Goal: Check status: Check status

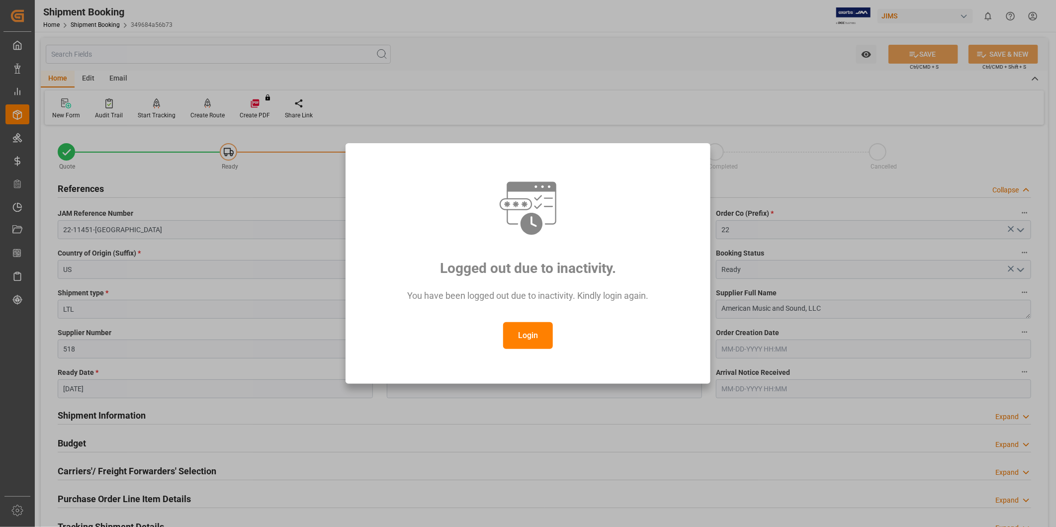
click at [531, 330] on button "Login" at bounding box center [528, 335] width 50 height 27
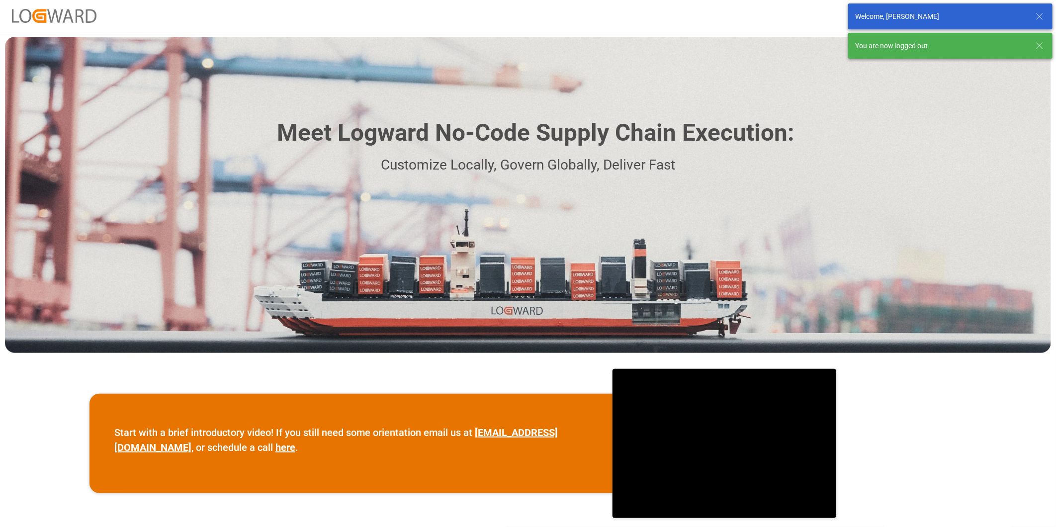
click at [1039, 44] on icon at bounding box center [1040, 46] width 12 height 12
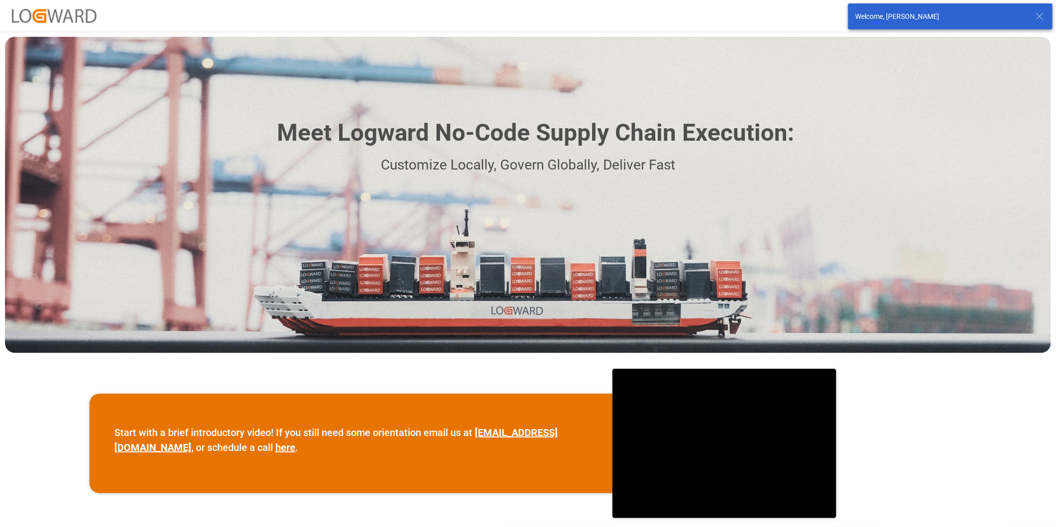
click at [1038, 14] on icon at bounding box center [1040, 16] width 12 height 12
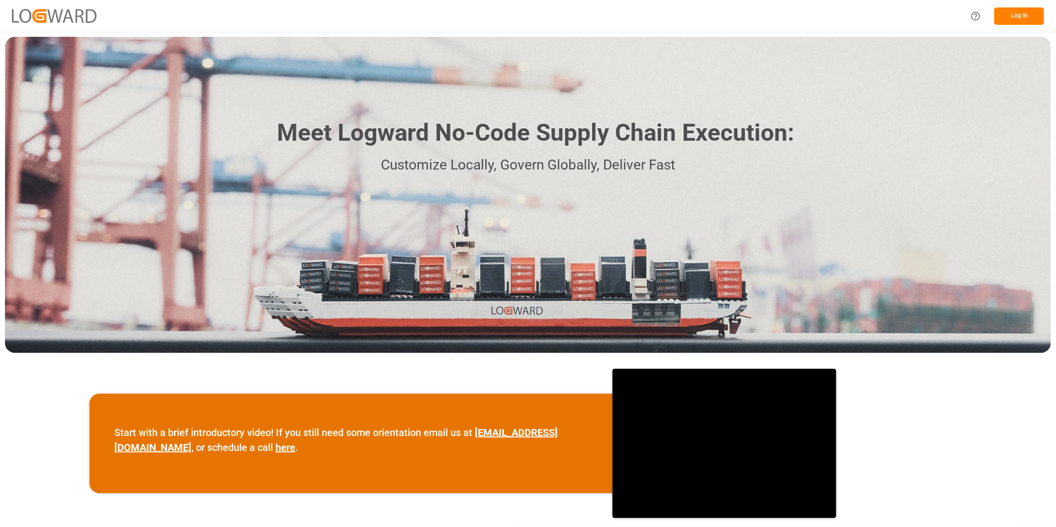
click at [1028, 18] on button "Log In" at bounding box center [1020, 15] width 50 height 17
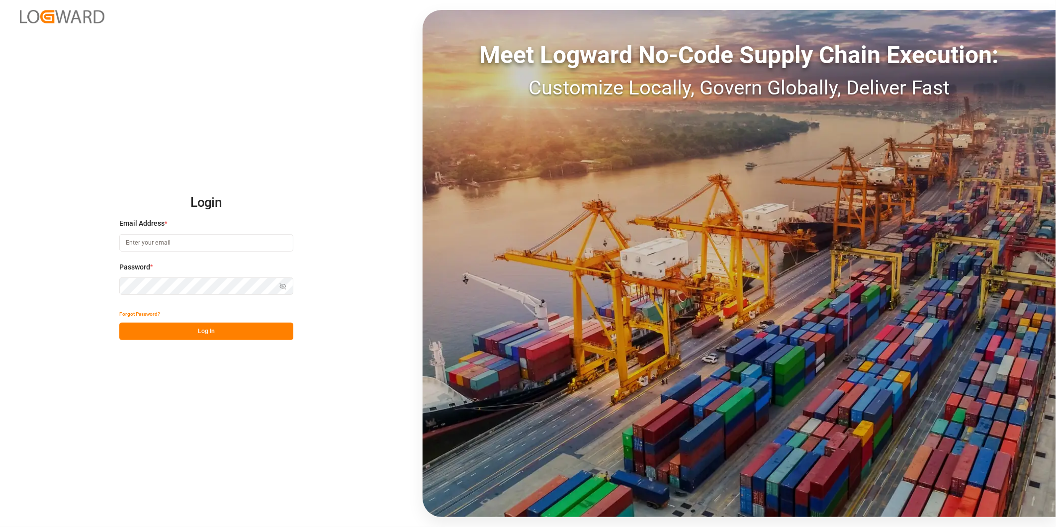
type input "george.vigo@jamindustries.com"
click at [271, 332] on button "Log In" at bounding box center [206, 331] width 174 height 17
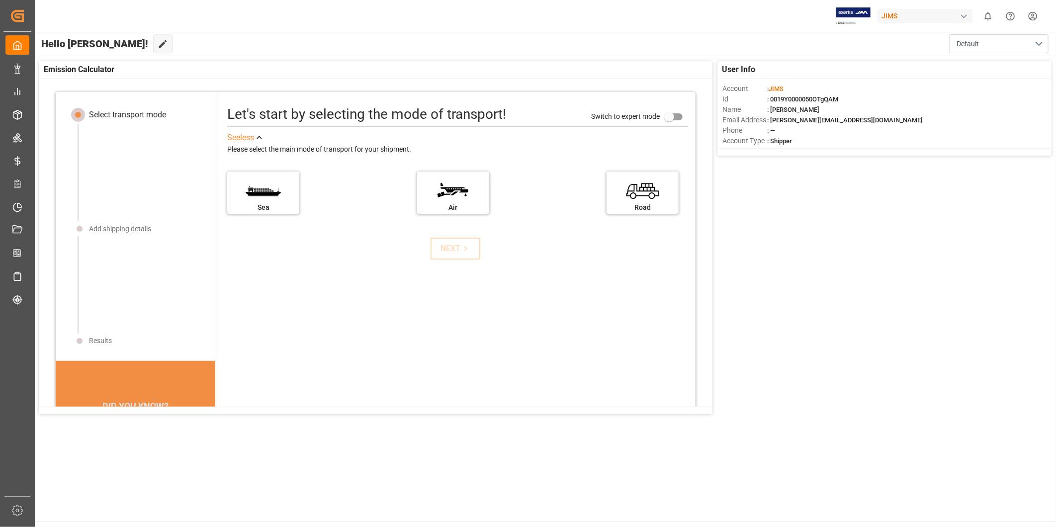
click at [257, 63] on div "Emission Calculator" at bounding box center [376, 69] width 674 height 17
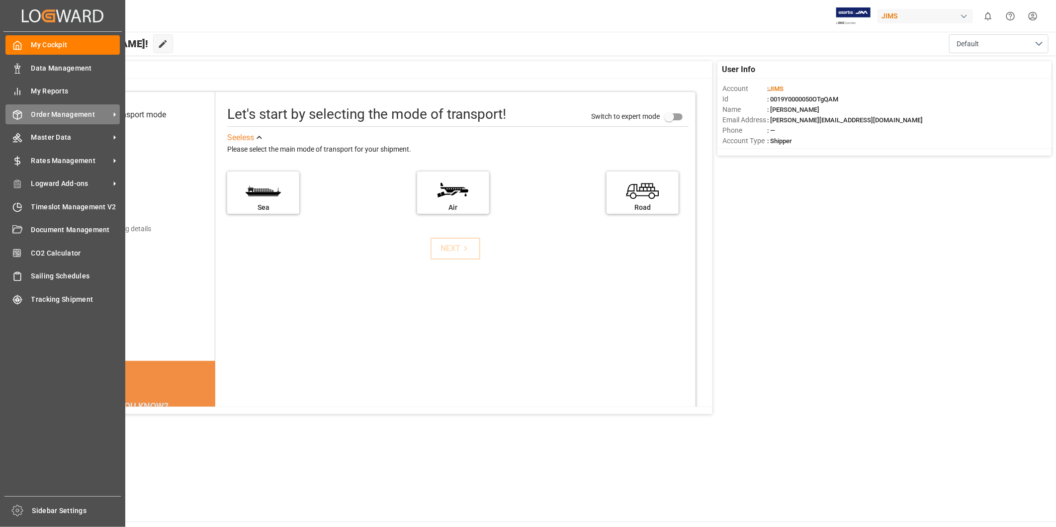
click at [81, 118] on span "Order Management" at bounding box center [70, 114] width 79 height 10
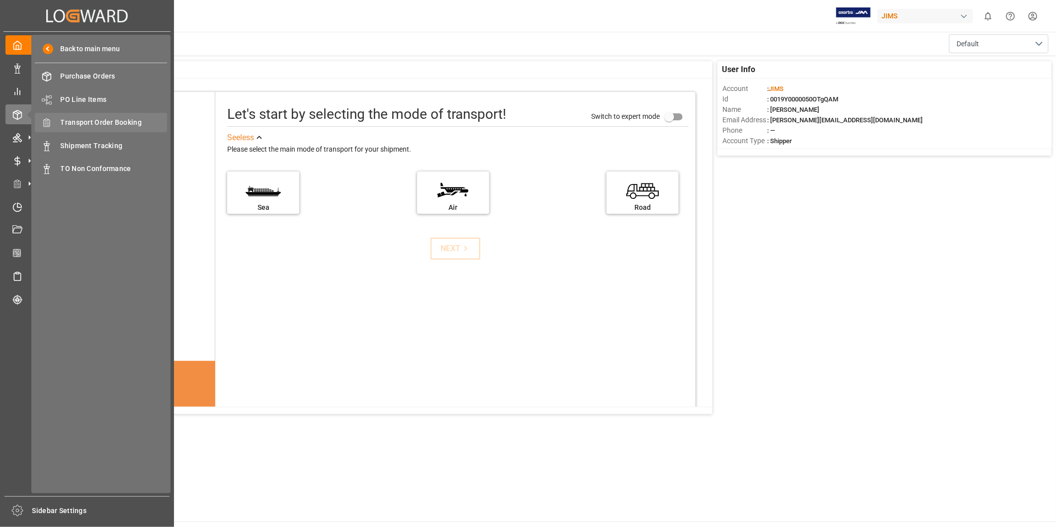
click at [134, 123] on span "Transport Order Booking" at bounding box center [114, 122] width 107 height 10
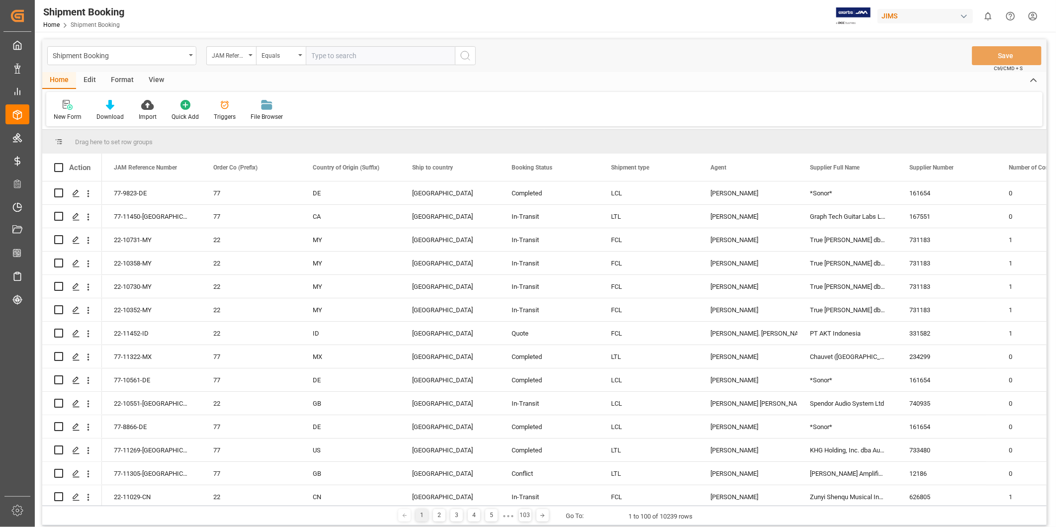
click at [352, 52] on input "text" at bounding box center [380, 55] width 149 height 19
type input "22-11358-[GEOGRAPHIC_DATA]"
click at [471, 57] on icon "search button" at bounding box center [465, 56] width 12 height 12
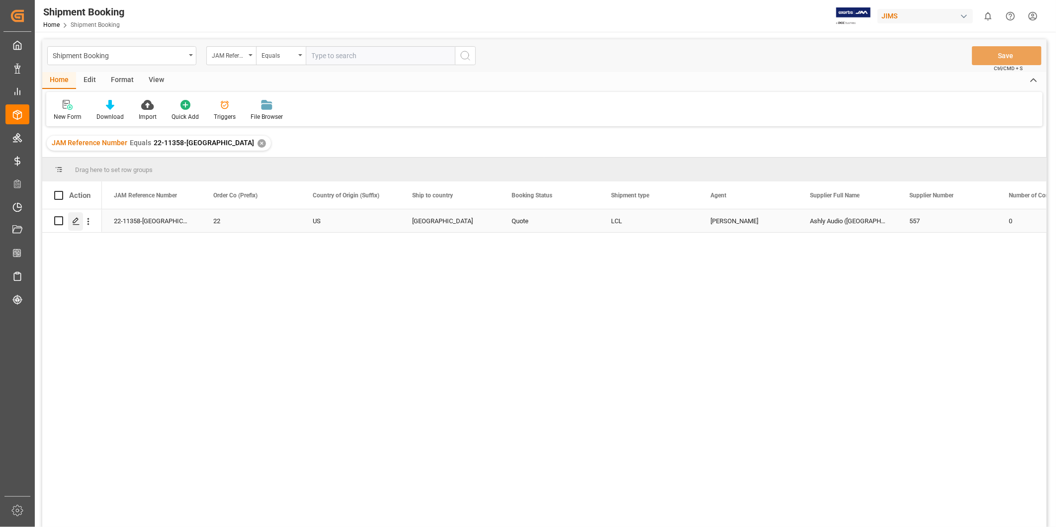
click at [76, 226] on div "Press SPACE to select this row." at bounding box center [75, 221] width 15 height 18
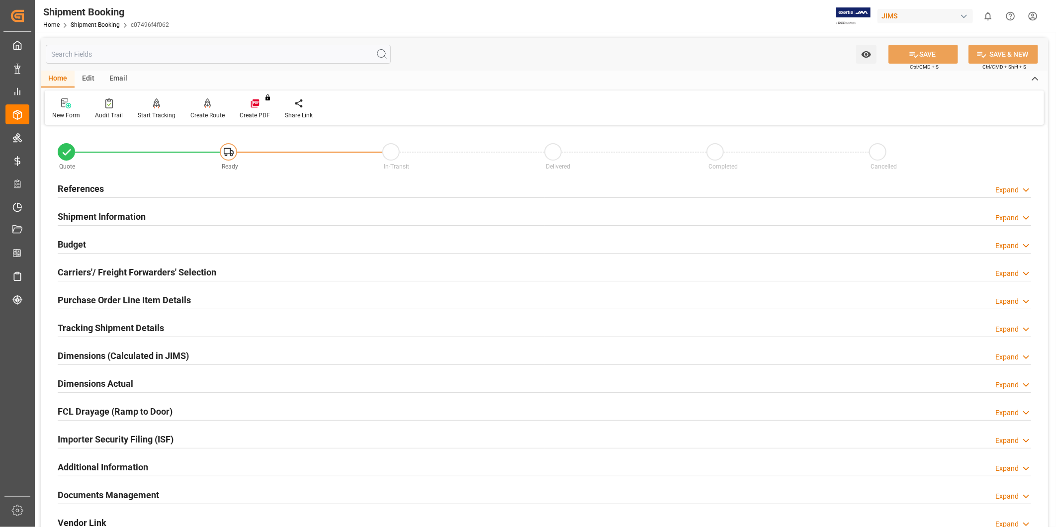
click at [154, 334] on h2 "Tracking Shipment Details" at bounding box center [111, 327] width 106 height 13
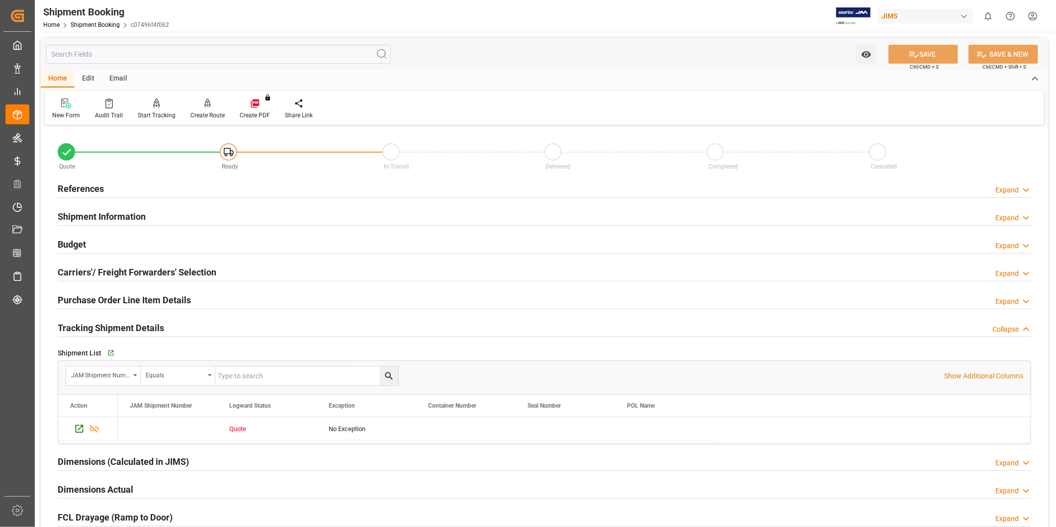
click at [154, 334] on h2 "Tracking Shipment Details" at bounding box center [111, 327] width 106 height 13
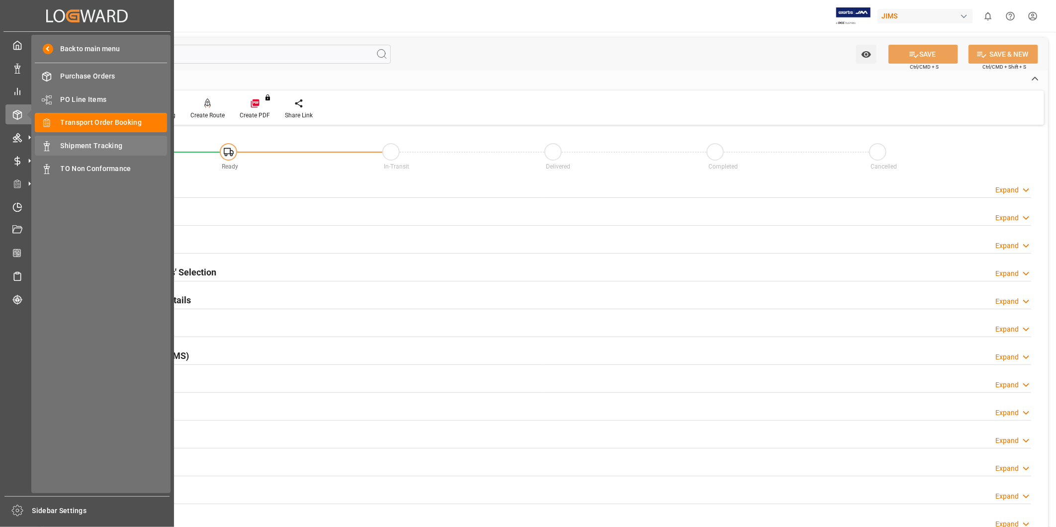
click at [97, 151] on div "Shipment Tracking Shipment Tracking" at bounding box center [101, 145] width 132 height 19
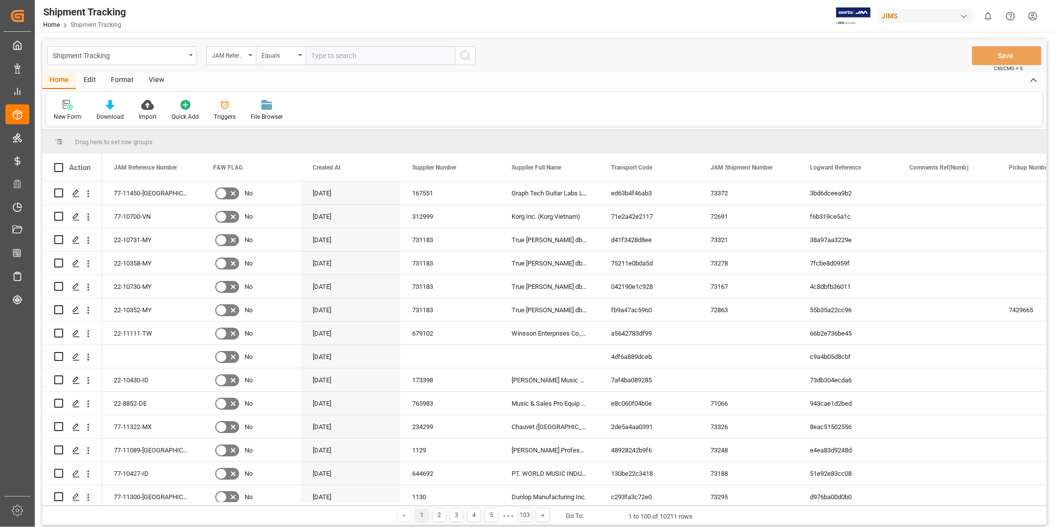
click at [366, 57] on input "text" at bounding box center [380, 55] width 149 height 19
type input "22-11358-[GEOGRAPHIC_DATA]"
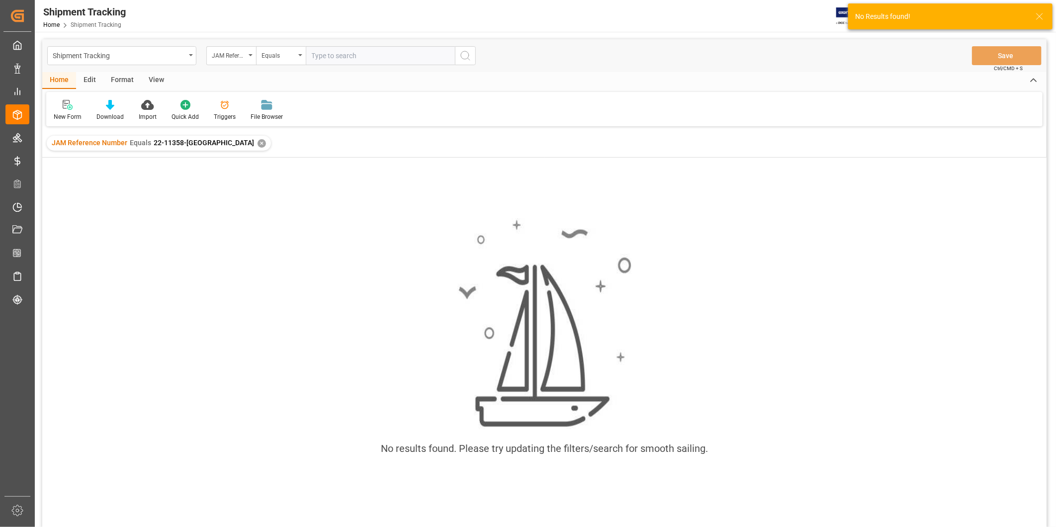
click at [331, 56] on input "text" at bounding box center [380, 55] width 149 height 19
type input "22-11358-[GEOGRAPHIC_DATA]"
click at [258, 142] on div "✕" at bounding box center [262, 143] width 8 height 8
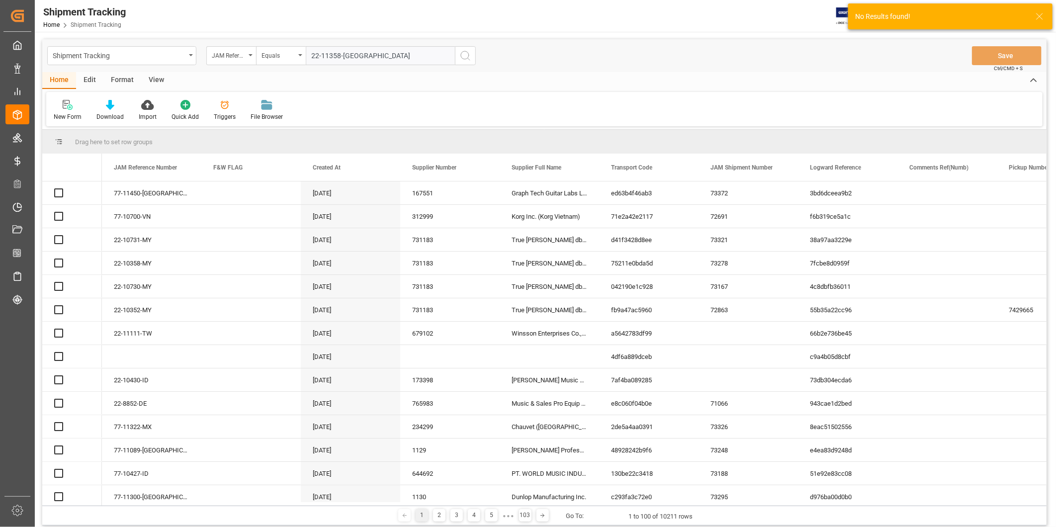
click at [382, 58] on input "22-11358-[GEOGRAPHIC_DATA]" at bounding box center [380, 55] width 149 height 19
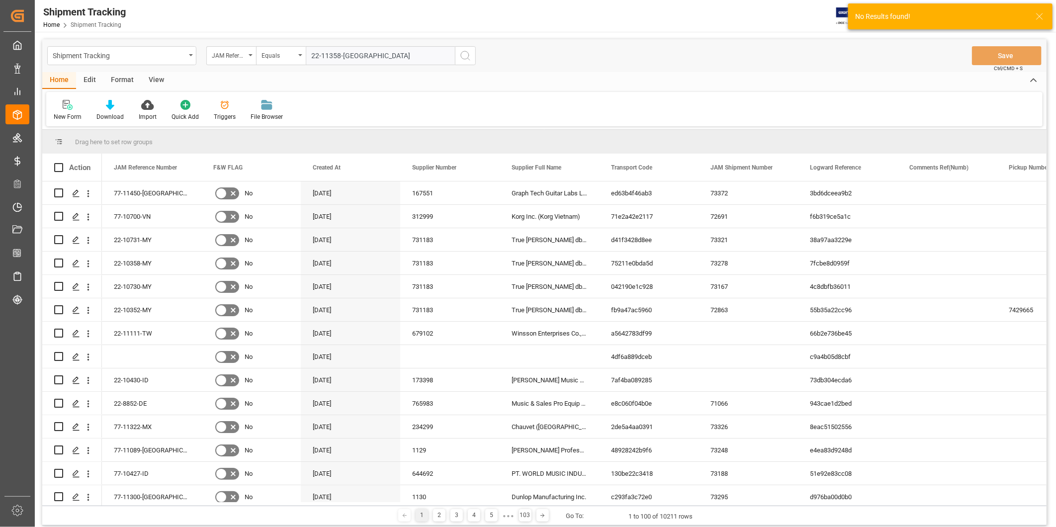
click at [384, 57] on input "22-11358-[GEOGRAPHIC_DATA]" at bounding box center [380, 55] width 149 height 19
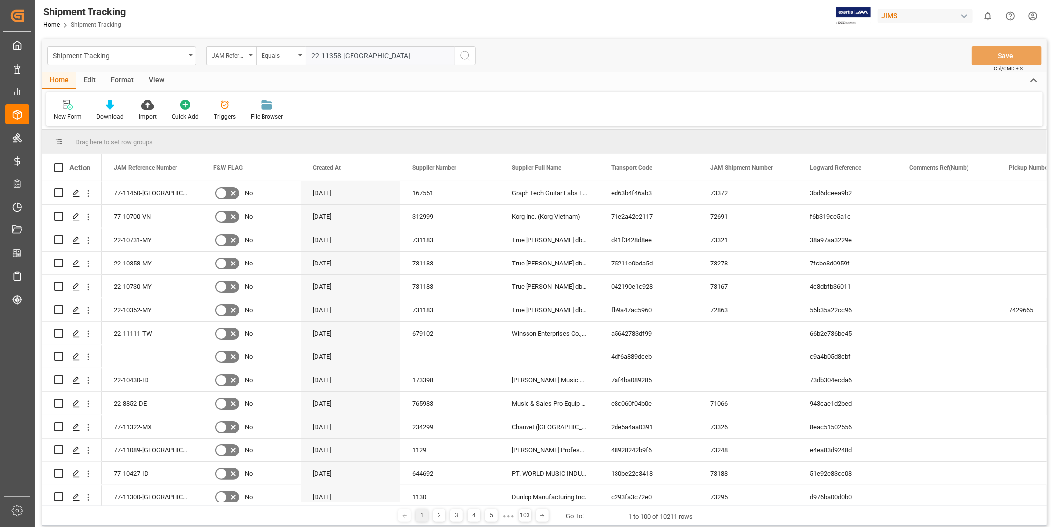
click at [462, 53] on icon "search button" at bounding box center [465, 56] width 12 height 12
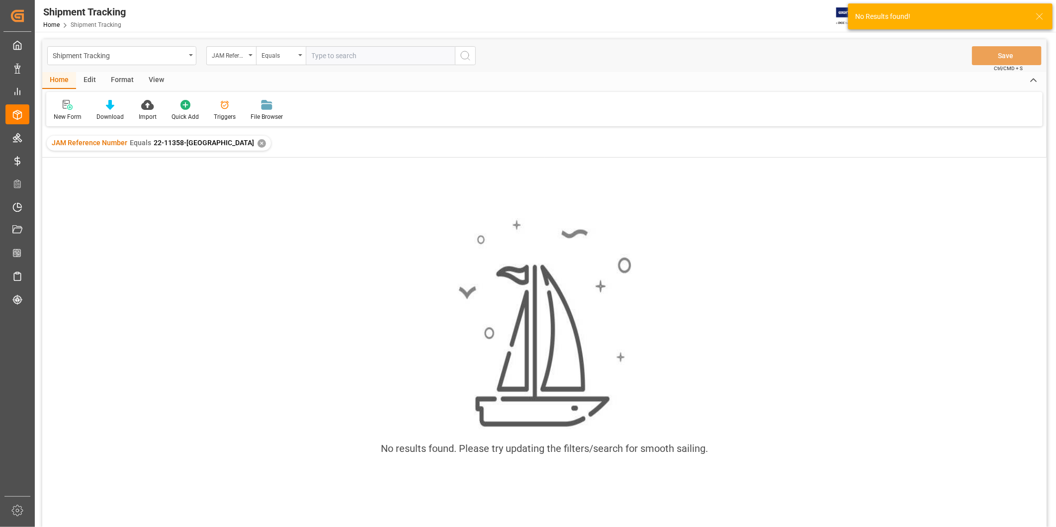
click at [258, 143] on div "✕" at bounding box center [262, 143] width 8 height 8
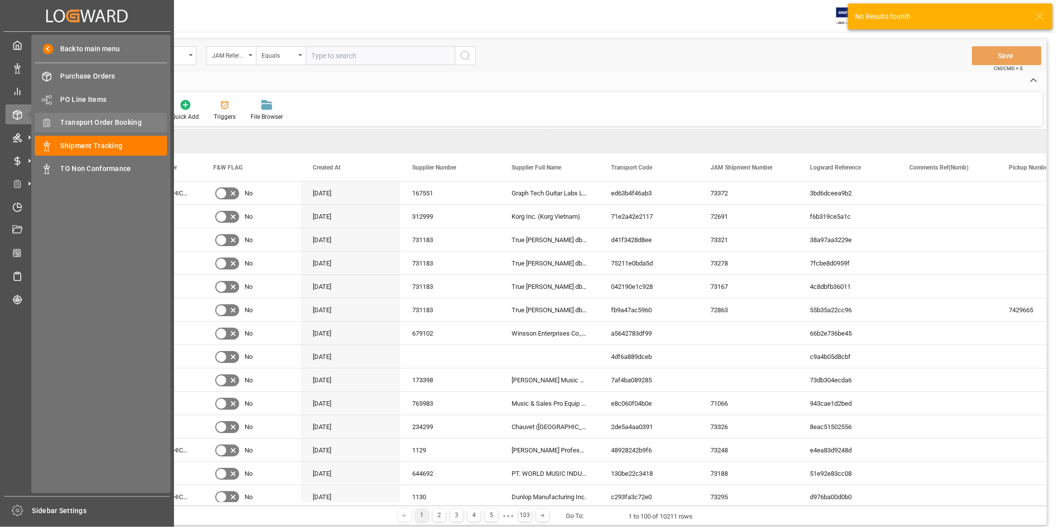
click at [107, 118] on span "Transport Order Booking" at bounding box center [114, 122] width 107 height 10
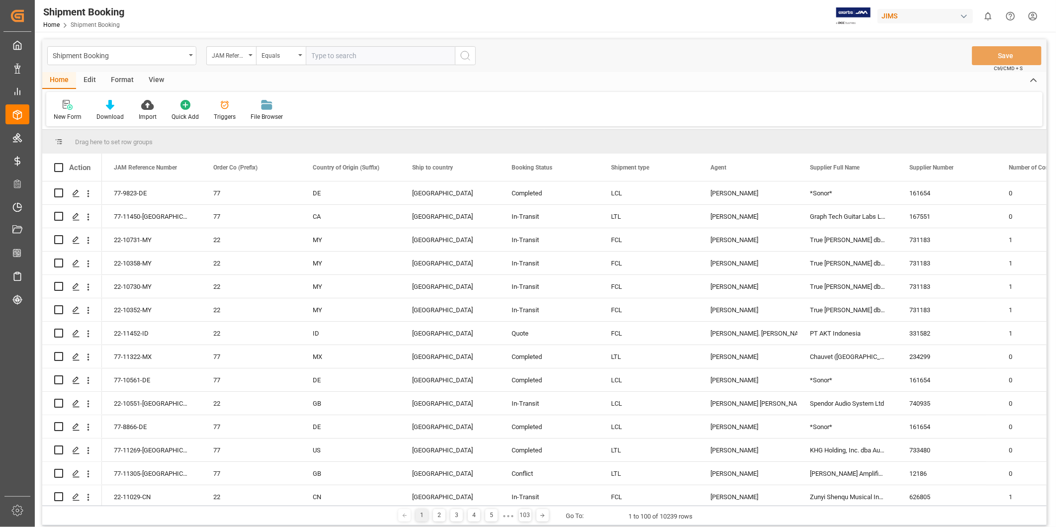
click at [361, 56] on input "text" at bounding box center [380, 55] width 149 height 19
paste input "22-11358-[GEOGRAPHIC_DATA]"
type input "22-11358-[GEOGRAPHIC_DATA]"
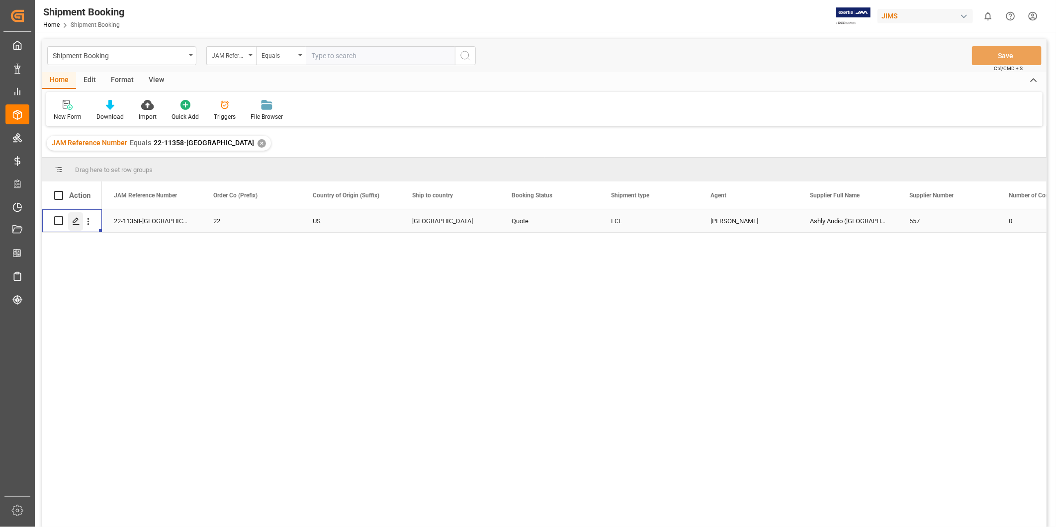
click at [72, 222] on icon "Press SPACE to select this row." at bounding box center [76, 221] width 8 height 8
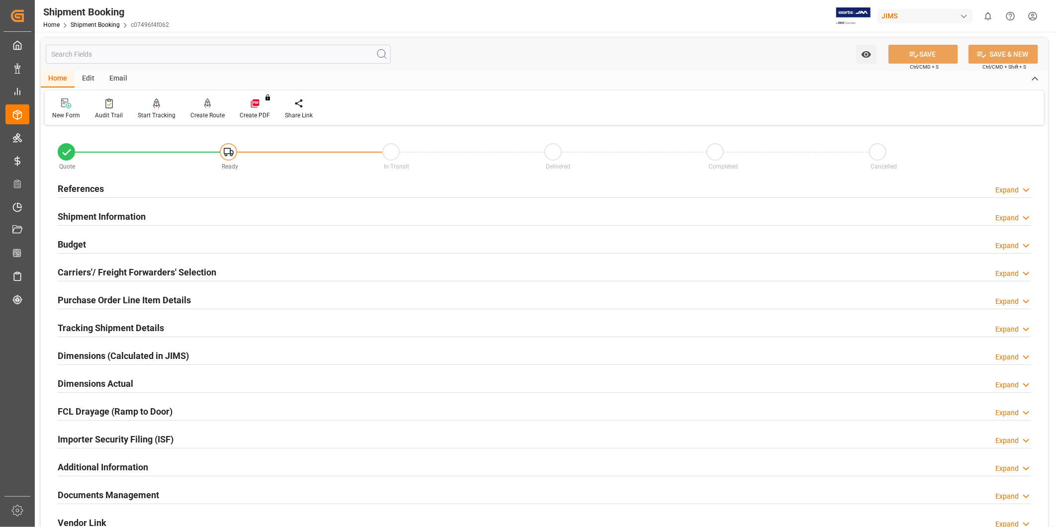
click at [103, 331] on h2 "Tracking Shipment Details" at bounding box center [111, 327] width 106 height 13
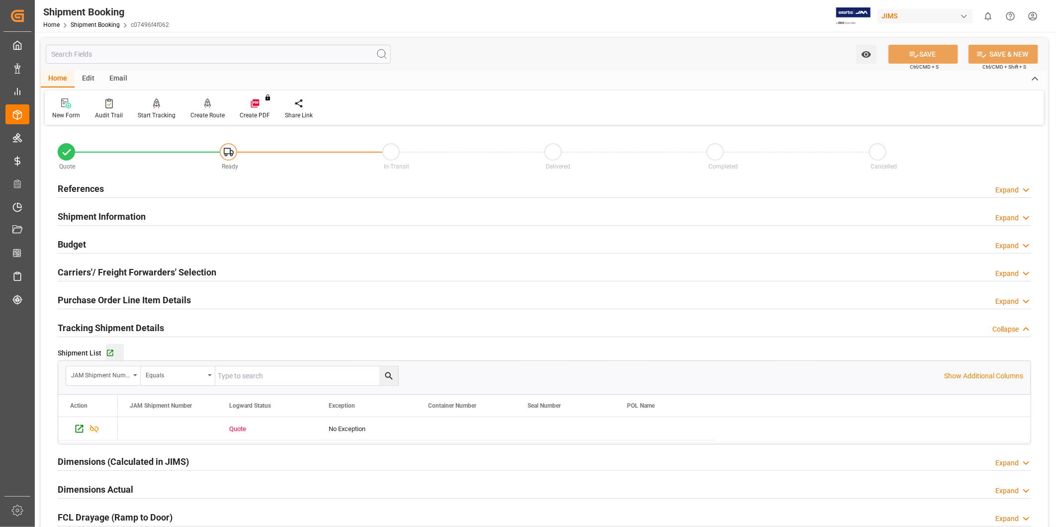
click at [107, 360] on div "Shipment List   Go to Shipment Tracking Grid JAM Shipment Number Equals Show Ad…" at bounding box center [545, 395] width 988 height 106
click at [110, 354] on icon "button" at bounding box center [110, 353] width 8 height 8
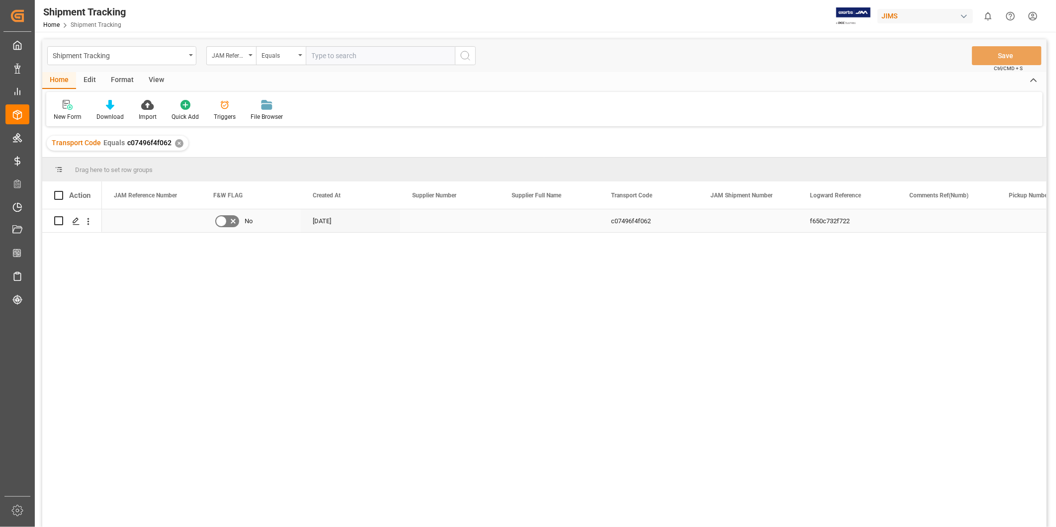
click at [164, 218] on div "Press SPACE to select this row." at bounding box center [151, 220] width 99 height 23
click at [163, 218] on input "Press SPACE to select this row." at bounding box center [152, 226] width 84 height 19
type input "22-11358-[GEOGRAPHIC_DATA]"
click at [297, 220] on div "No" at bounding box center [250, 220] width 99 height 23
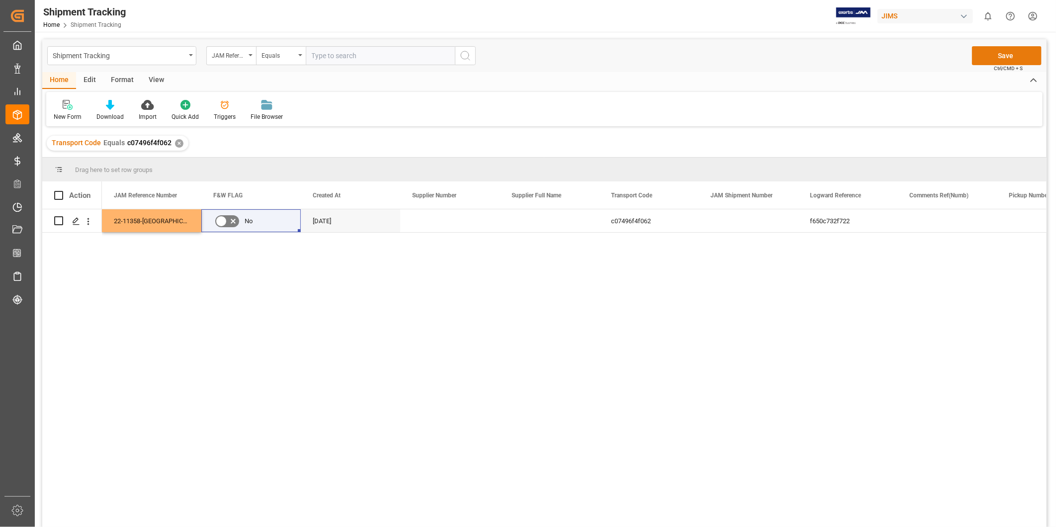
click at [995, 57] on button "Save" at bounding box center [1007, 55] width 70 height 19
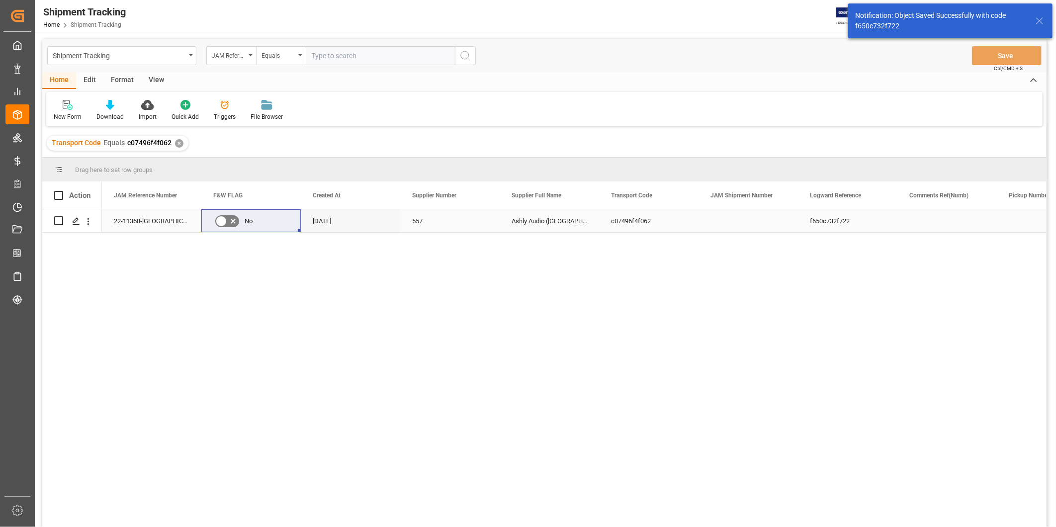
click at [585, 225] on div "Ashly Audio ([GEOGRAPHIC_DATA], [GEOGRAPHIC_DATA])" at bounding box center [549, 220] width 99 height 23
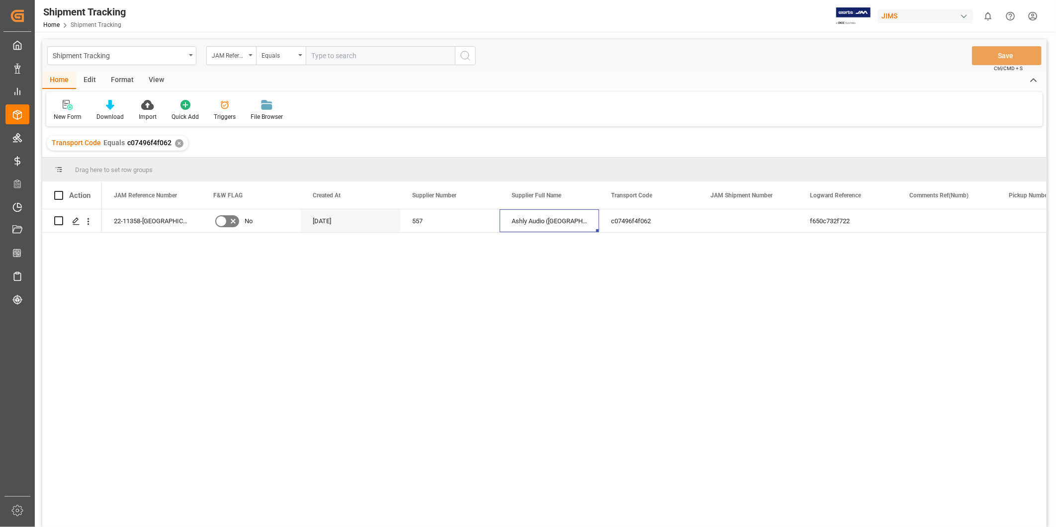
click at [150, 83] on div "View" at bounding box center [156, 80] width 30 height 17
click at [63, 112] on div "Default" at bounding box center [63, 116] width 19 height 9
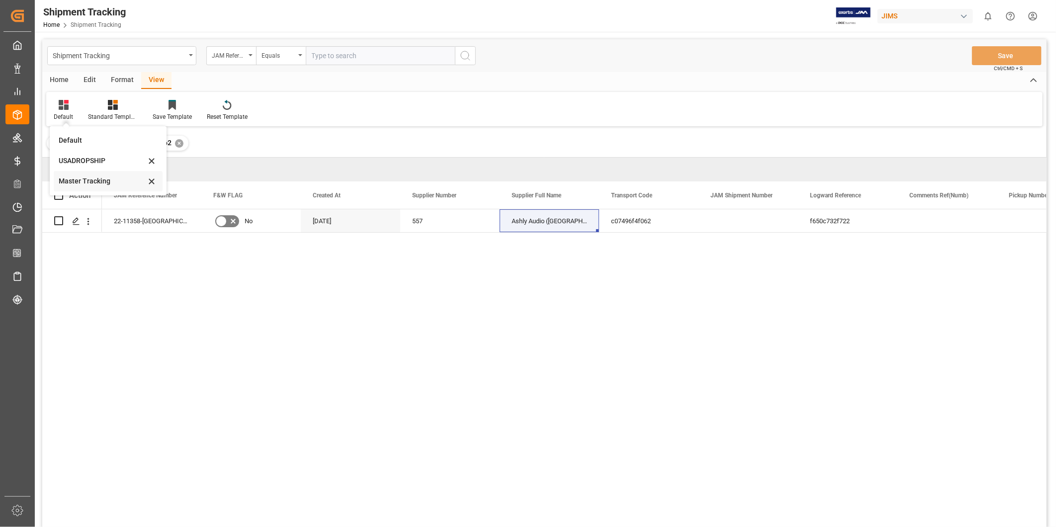
click at [90, 182] on div "Master Tracking" at bounding box center [102, 181] width 87 height 10
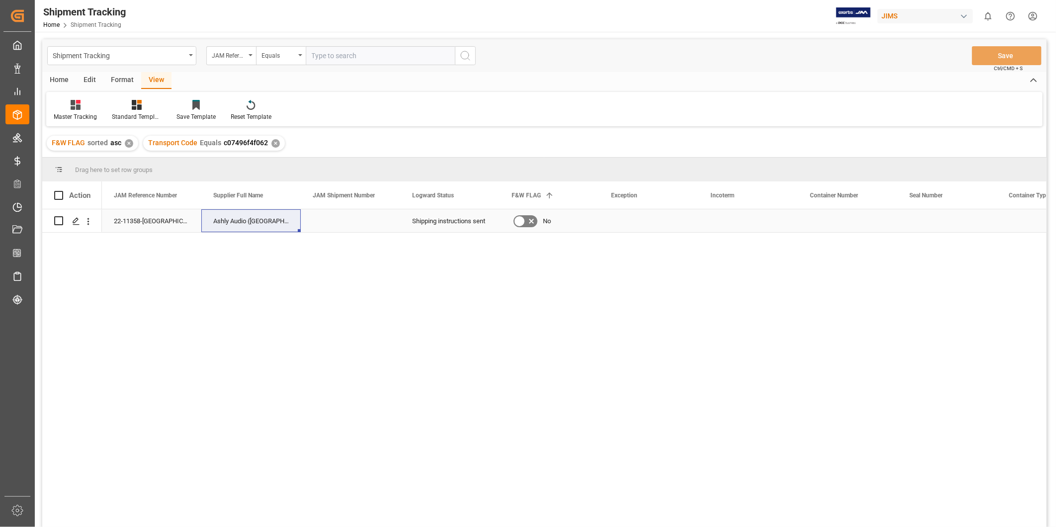
click at [619, 227] on div "Press SPACE to select this row." at bounding box center [648, 220] width 99 height 23
click at [661, 226] on div "Press SPACE to select this row." at bounding box center [648, 220] width 99 height 23
click at [662, 226] on div "Press SPACE to select this row." at bounding box center [648, 220] width 99 height 23
click at [685, 228] on icon "open menu" at bounding box center [680, 227] width 12 height 12
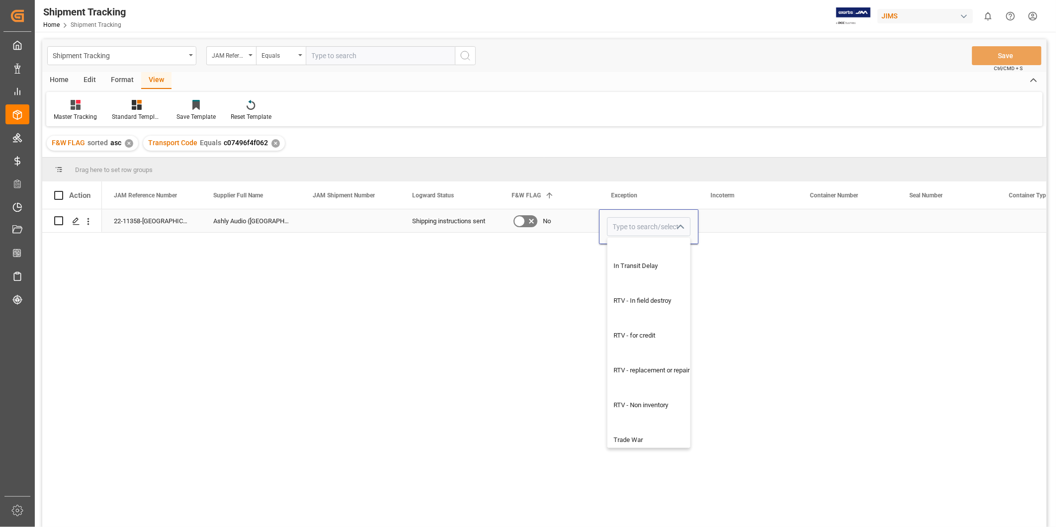
scroll to position [768, 0]
click at [643, 424] on div "International Sales" at bounding box center [655, 430] width 95 height 35
type input "International Sales"
click at [719, 225] on div "Press SPACE to select this row." at bounding box center [748, 220] width 99 height 23
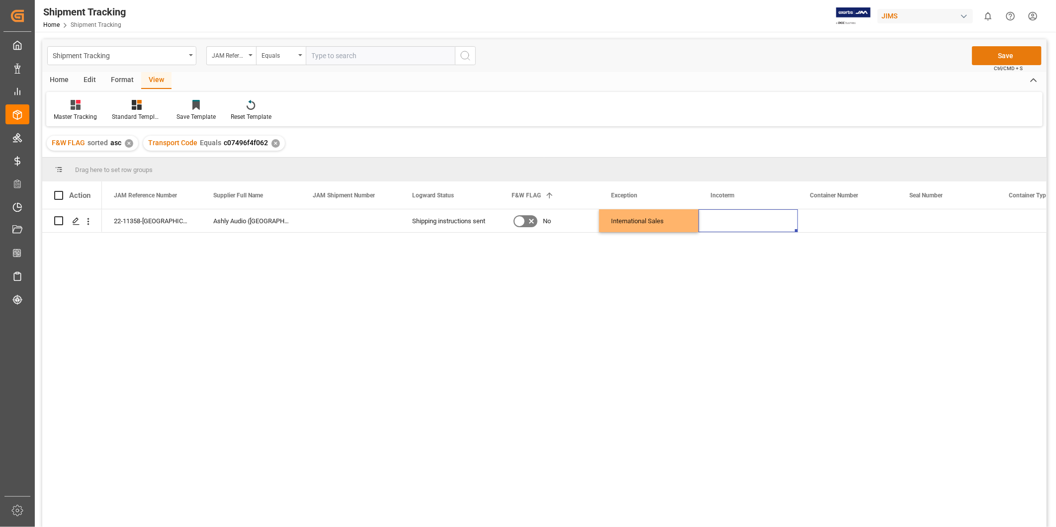
click at [1000, 53] on button "Save" at bounding box center [1007, 55] width 70 height 19
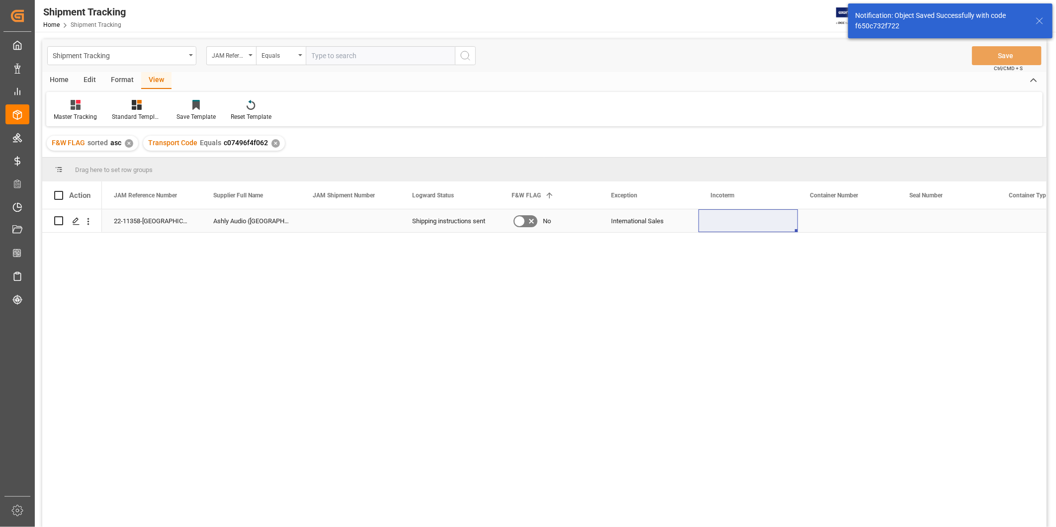
click at [833, 222] on div "Press SPACE to select this row." at bounding box center [847, 220] width 99 height 23
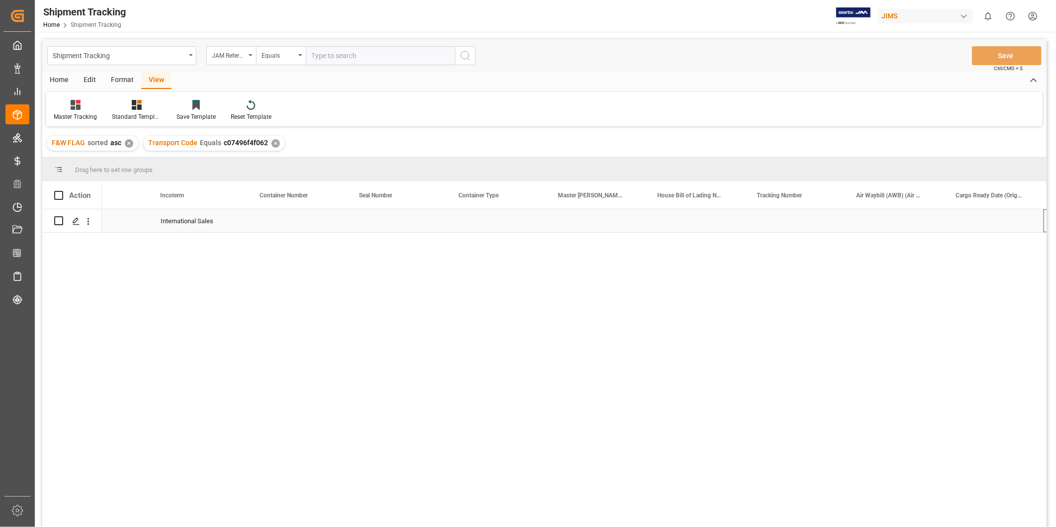
scroll to position [0, 550]
click at [813, 217] on div "Press SPACE to select this row." at bounding box center [794, 220] width 99 height 23
type input "818119734929"
click at [891, 227] on div "Press SPACE to select this row." at bounding box center [894, 220] width 99 height 23
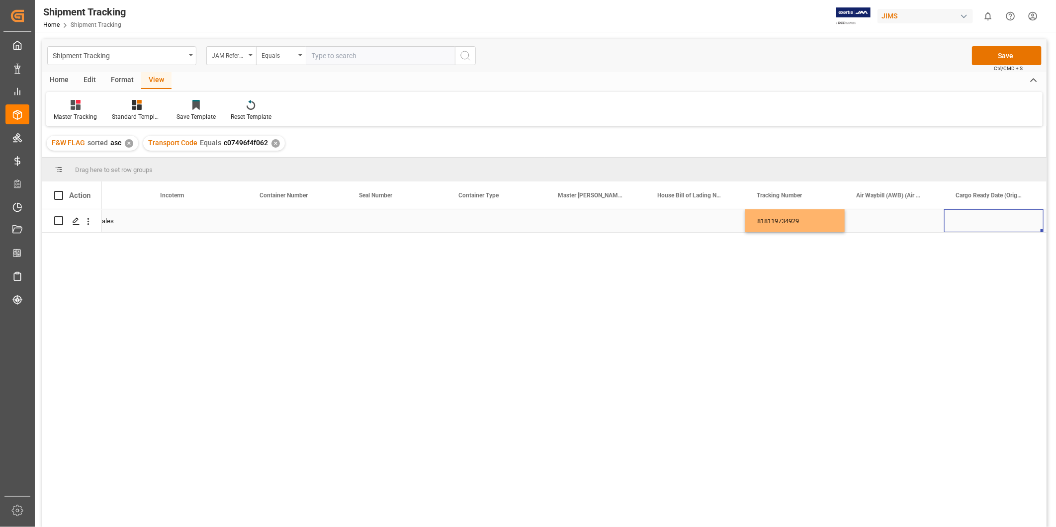
scroll to position [0, 649]
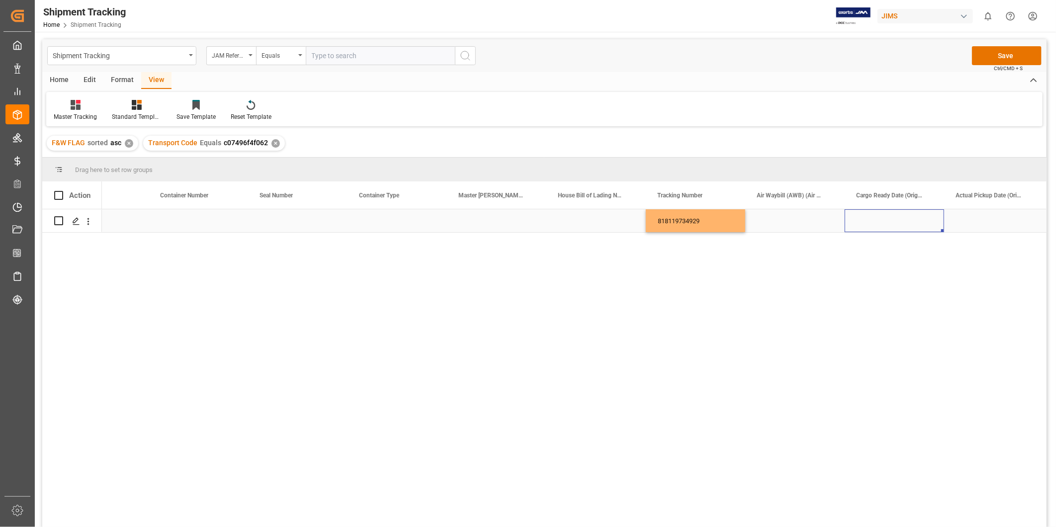
click at [896, 219] on div "Press SPACE to select this row." at bounding box center [894, 220] width 99 height 23
click at [898, 219] on div "Press SPACE to select this row." at bounding box center [894, 220] width 99 height 23
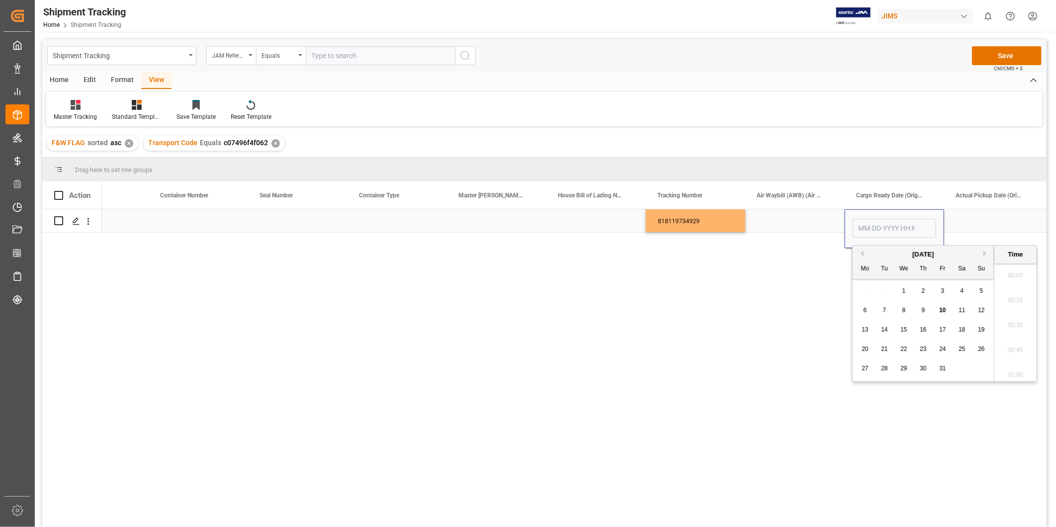
click at [898, 219] on input "Press SPACE to select this row." at bounding box center [895, 228] width 84 height 19
click at [940, 291] on div "3" at bounding box center [943, 291] width 12 height 12
type input "[DATE] 00:00"
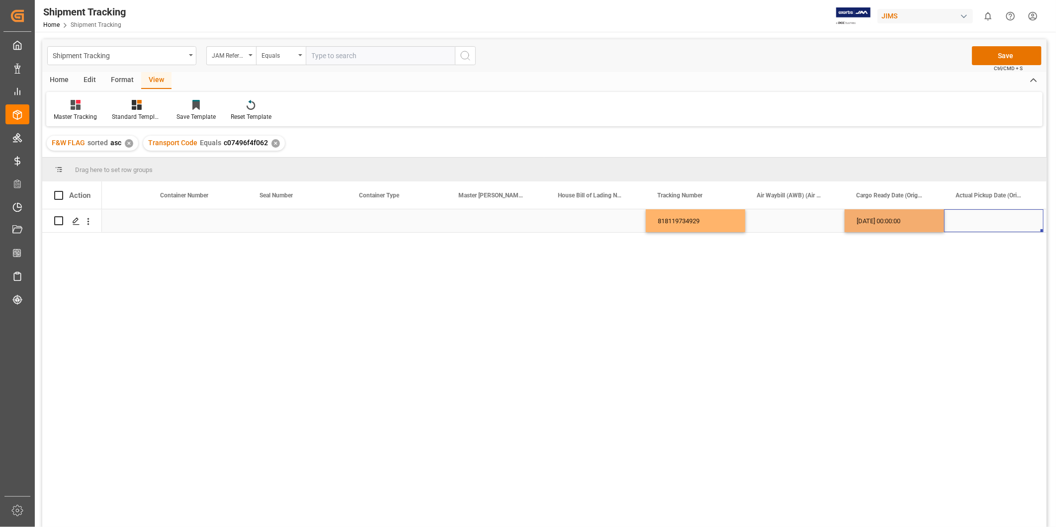
click at [968, 215] on div "Press SPACE to select this row." at bounding box center [993, 220] width 99 height 23
click at [908, 226] on div "[DATE] 00:00:00" at bounding box center [894, 220] width 99 height 23
click at [965, 220] on div "Press SPACE to select this row." at bounding box center [993, 220] width 99 height 23
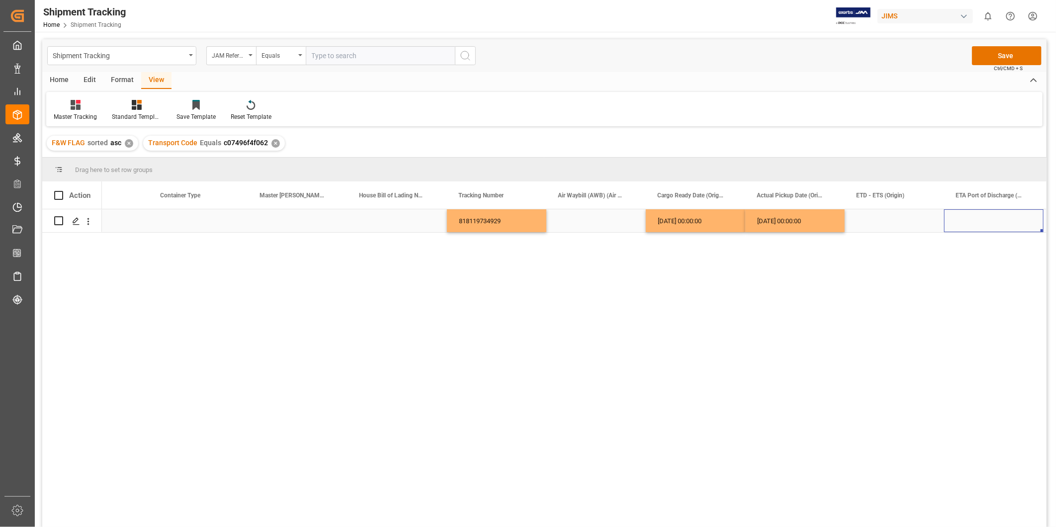
scroll to position [0, 948]
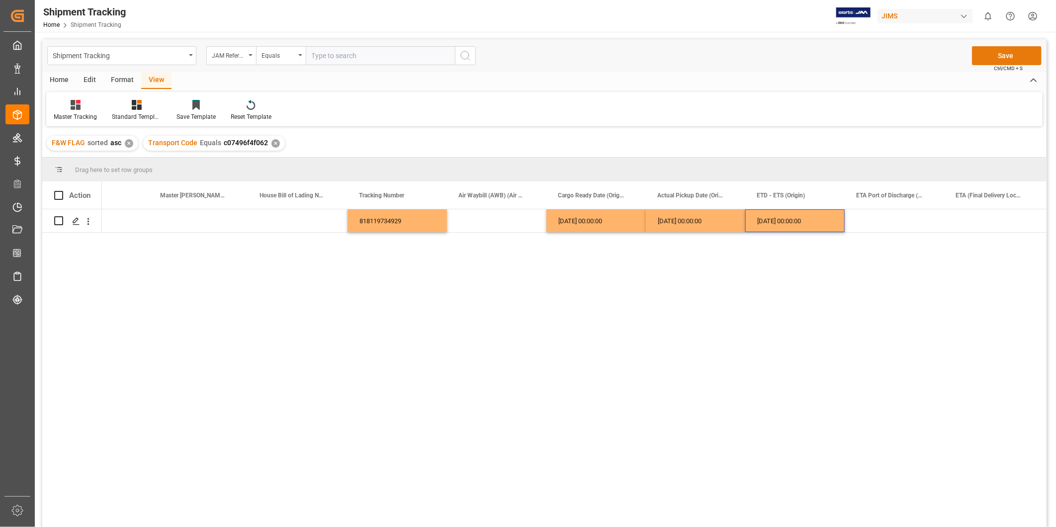
click at [1008, 55] on button "Save" at bounding box center [1007, 55] width 70 height 19
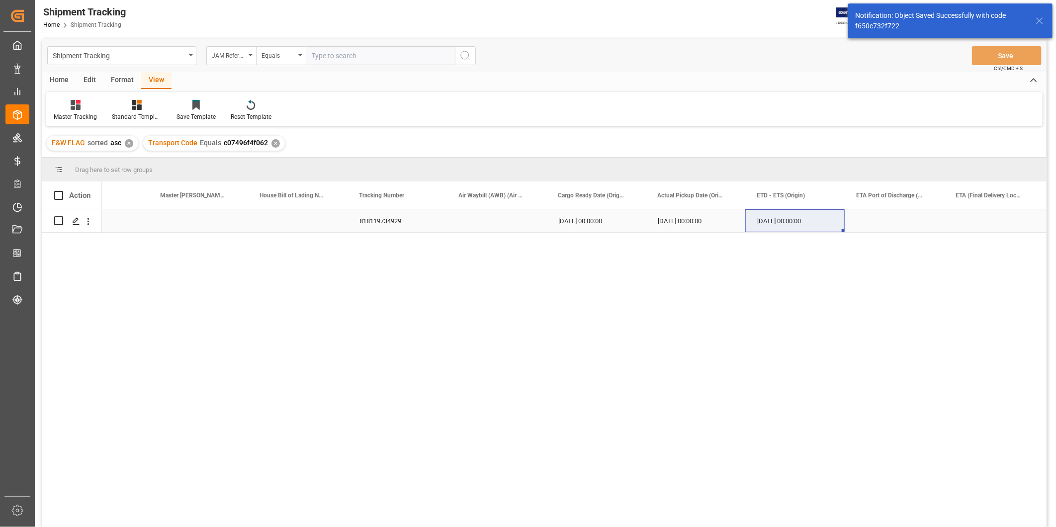
click at [926, 223] on div "Press SPACE to select this row." at bounding box center [894, 220] width 99 height 23
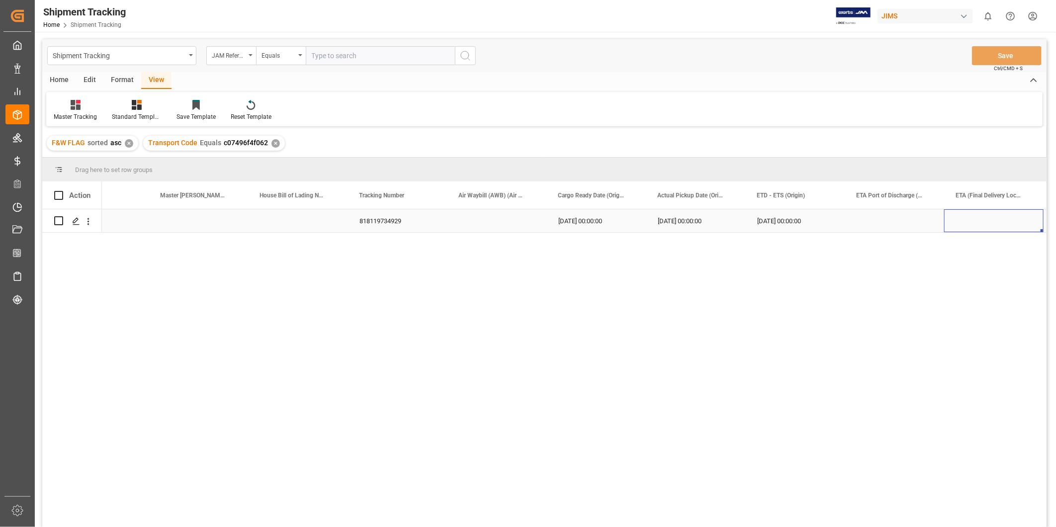
scroll to position [0, 1047]
click at [926, 223] on div "Press SPACE to select this row." at bounding box center [894, 220] width 99 height 23
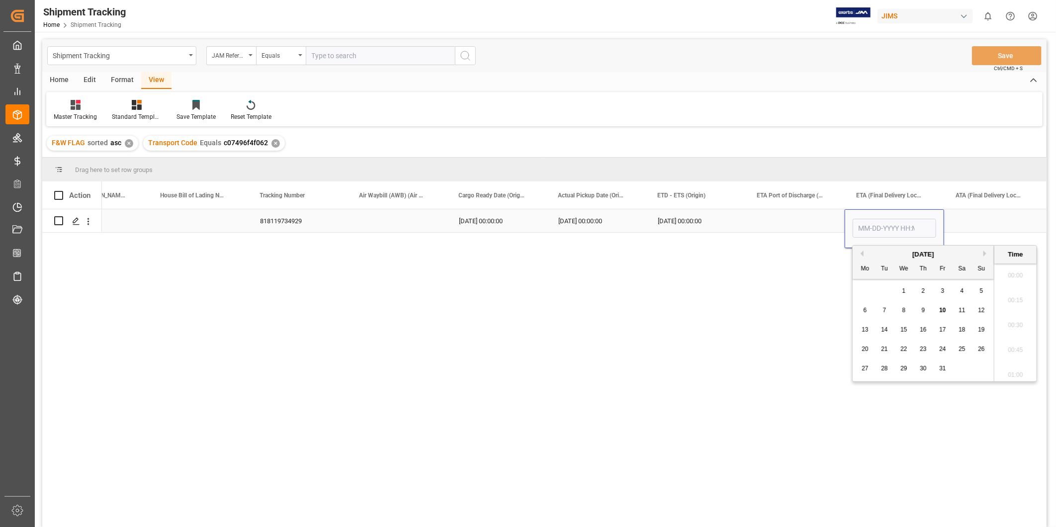
scroll to position [799, 0]
click at [904, 315] on div "8" at bounding box center [904, 311] width 12 height 12
type input "[DATE] 00:00"
click at [971, 220] on div "Press SPACE to select this row." at bounding box center [993, 220] width 99 height 23
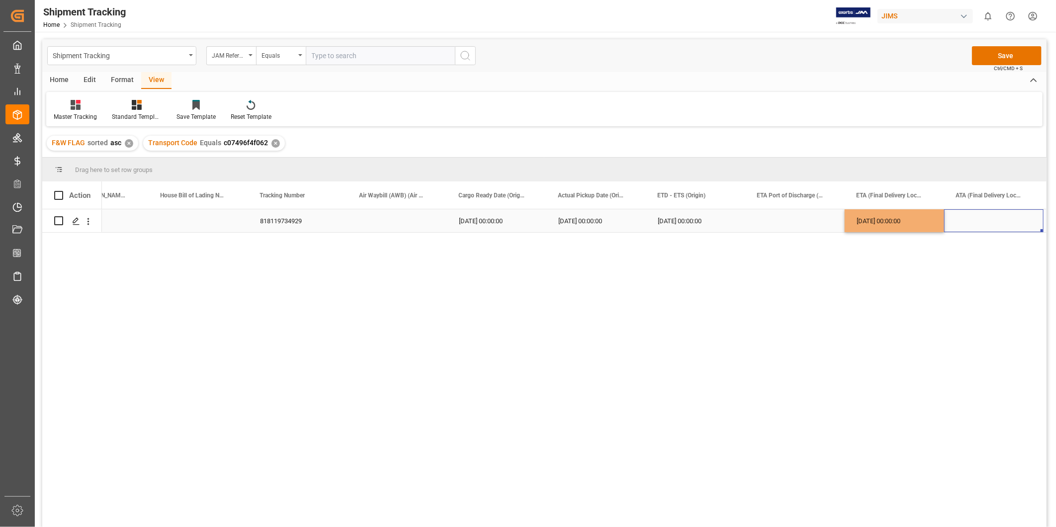
click at [907, 221] on div "[DATE] 00:00:00" at bounding box center [894, 220] width 99 height 23
click at [960, 220] on div "Press SPACE to select this row." at bounding box center [993, 220] width 99 height 23
click at [1008, 56] on button "Save" at bounding box center [1007, 55] width 70 height 19
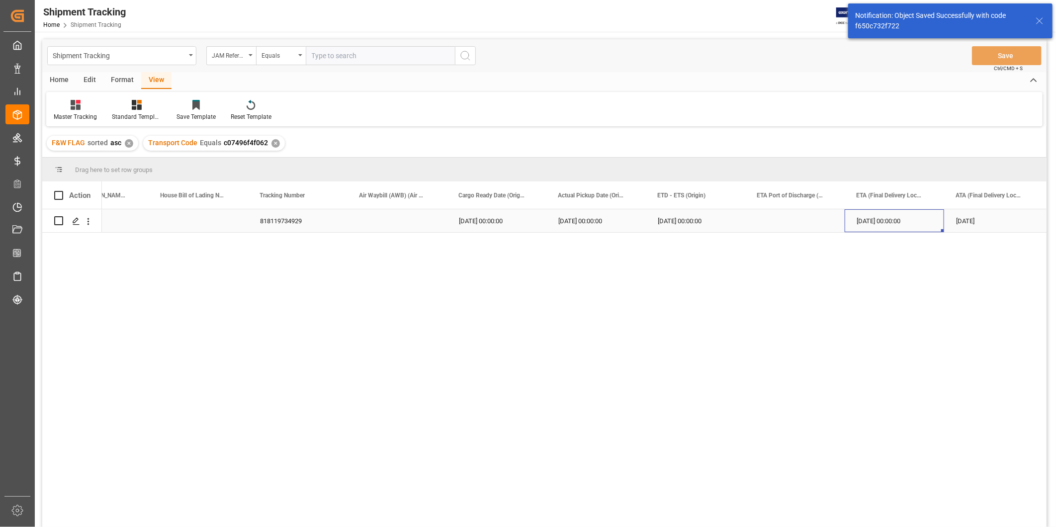
click at [866, 221] on div "[DATE] 00:00:00" at bounding box center [894, 220] width 99 height 23
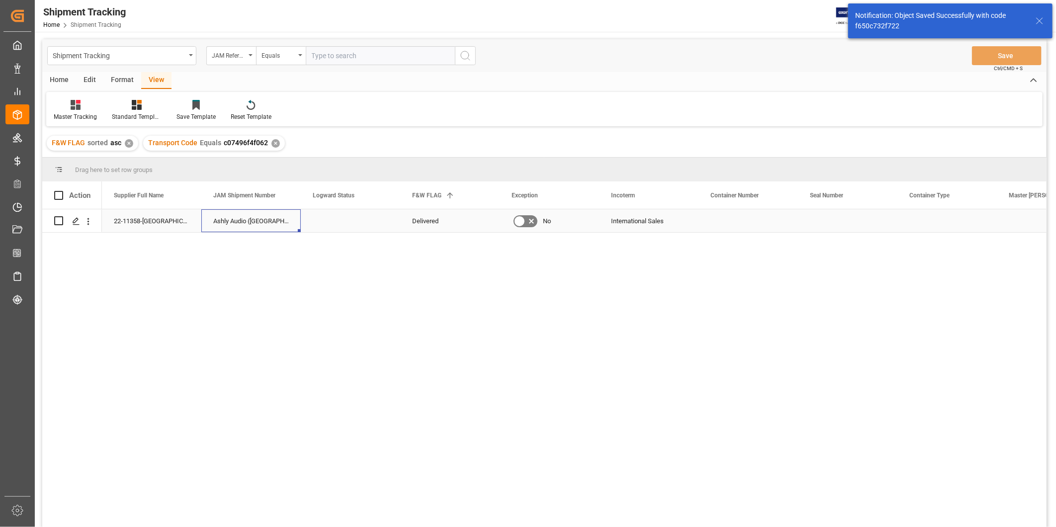
scroll to position [0, 0]
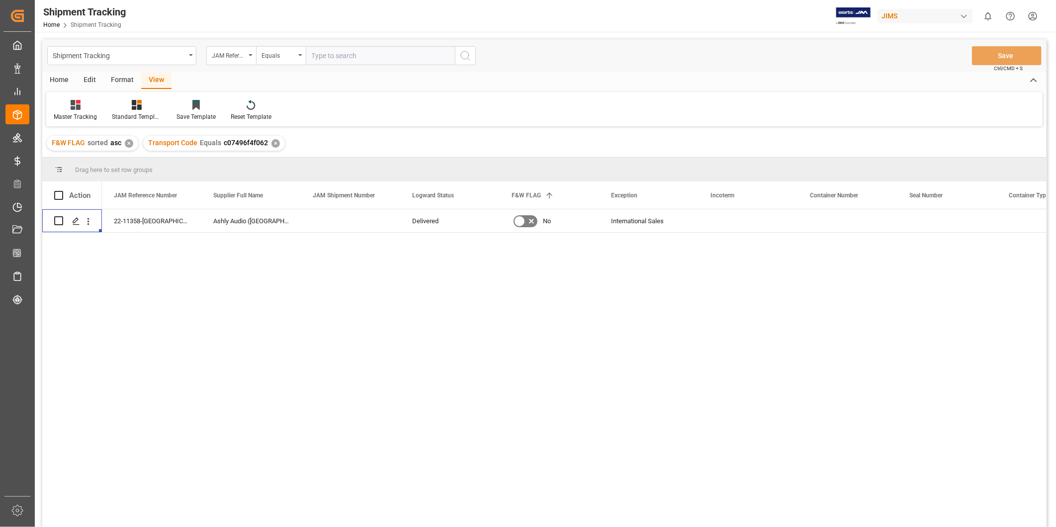
click at [347, 55] on input "text" at bounding box center [380, 55] width 149 height 19
paste input "22-11187-US"
type input "22-11187-US"
click at [464, 53] on icon "search button" at bounding box center [465, 56] width 12 height 12
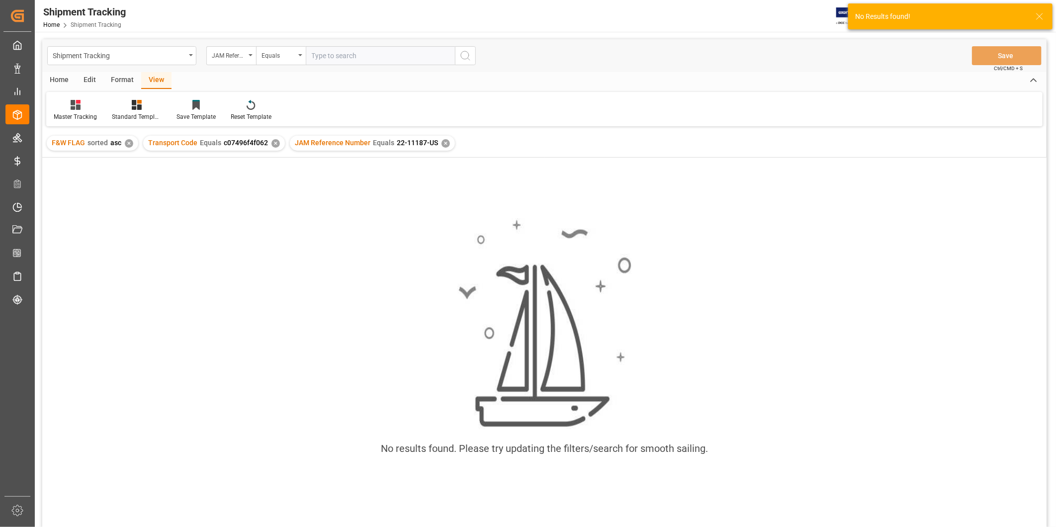
click at [442, 144] on div "✕" at bounding box center [446, 143] width 8 height 8
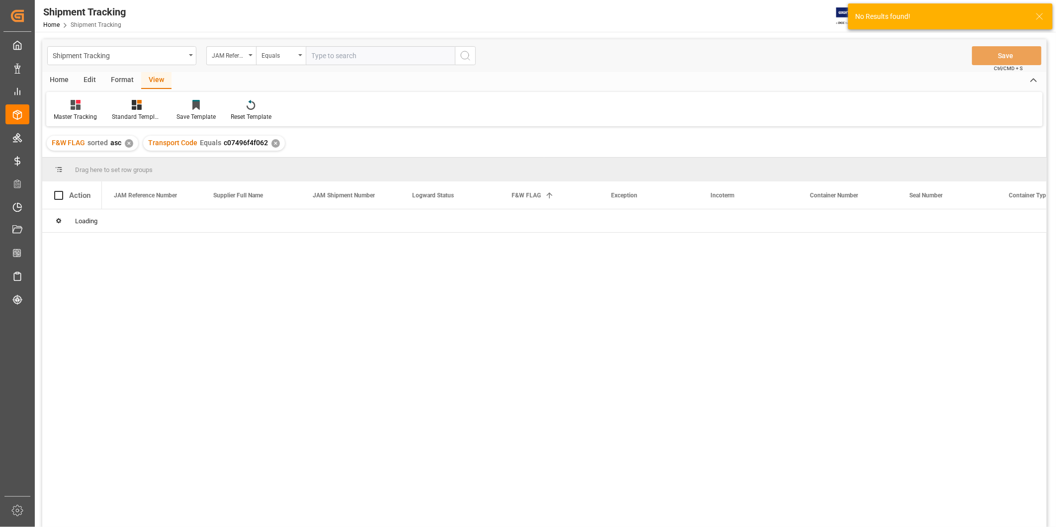
click at [273, 143] on div "✕" at bounding box center [276, 143] width 8 height 8
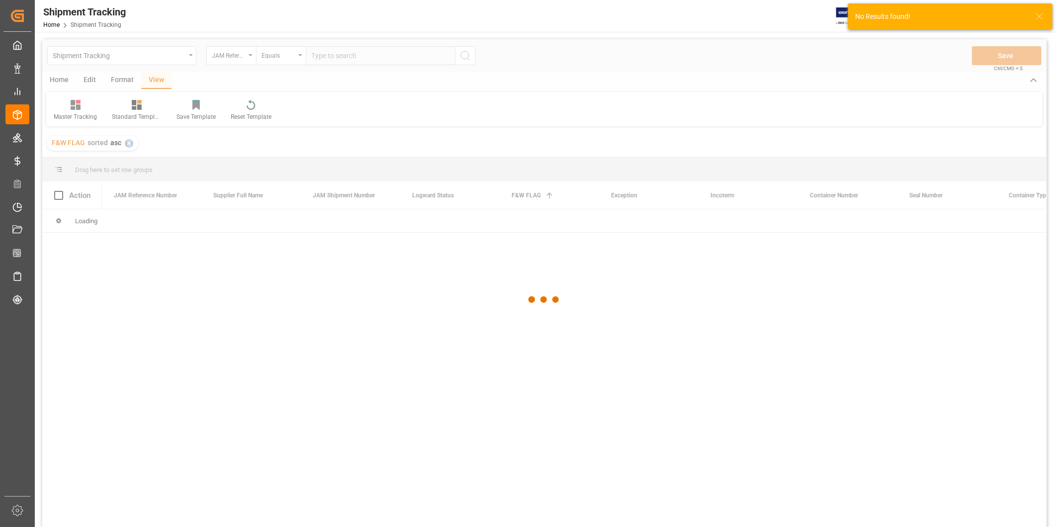
click at [126, 143] on div "✕" at bounding box center [129, 143] width 8 height 8
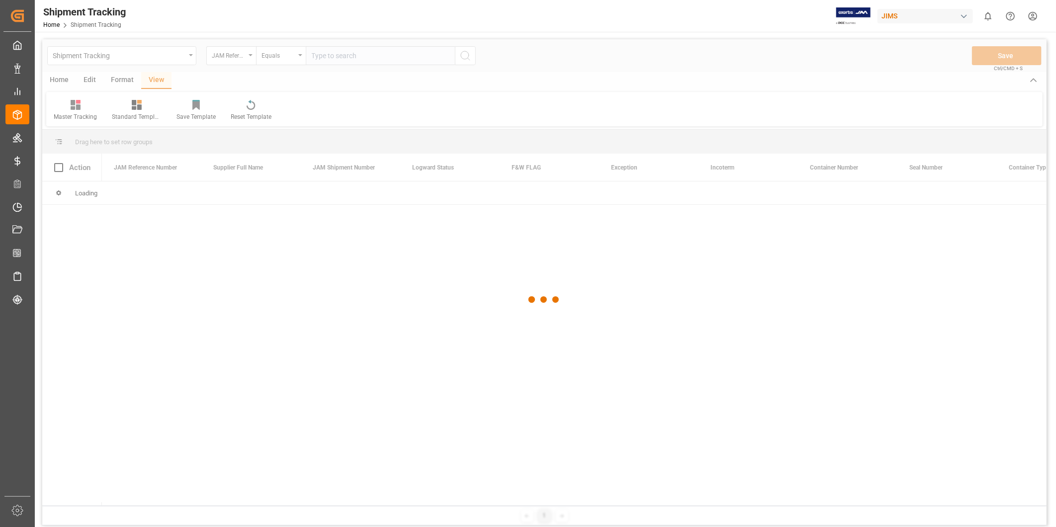
click at [127, 143] on div at bounding box center [544, 299] width 1005 height 521
click at [331, 52] on input "text" at bounding box center [380, 55] width 149 height 19
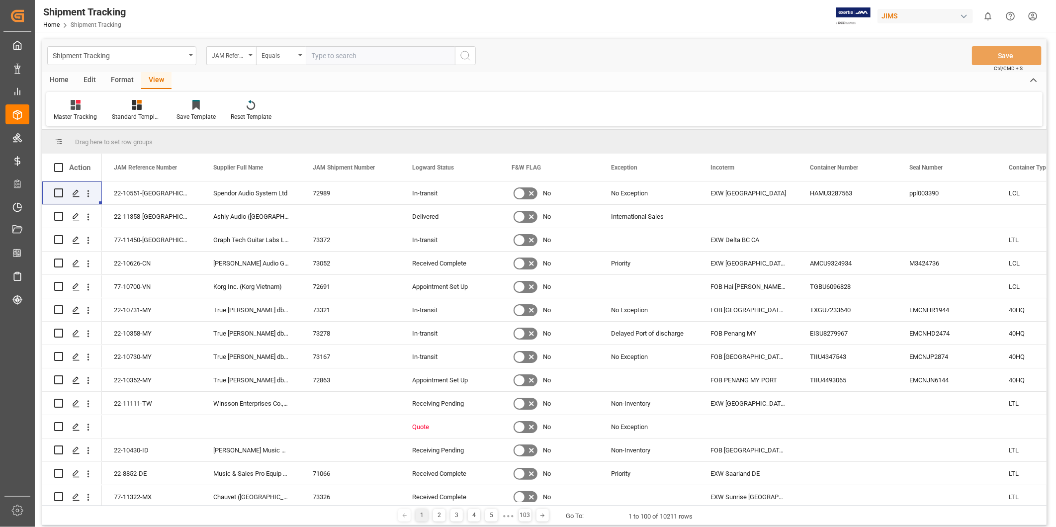
paste input "22-11187-US"
type input "22-11187-US"
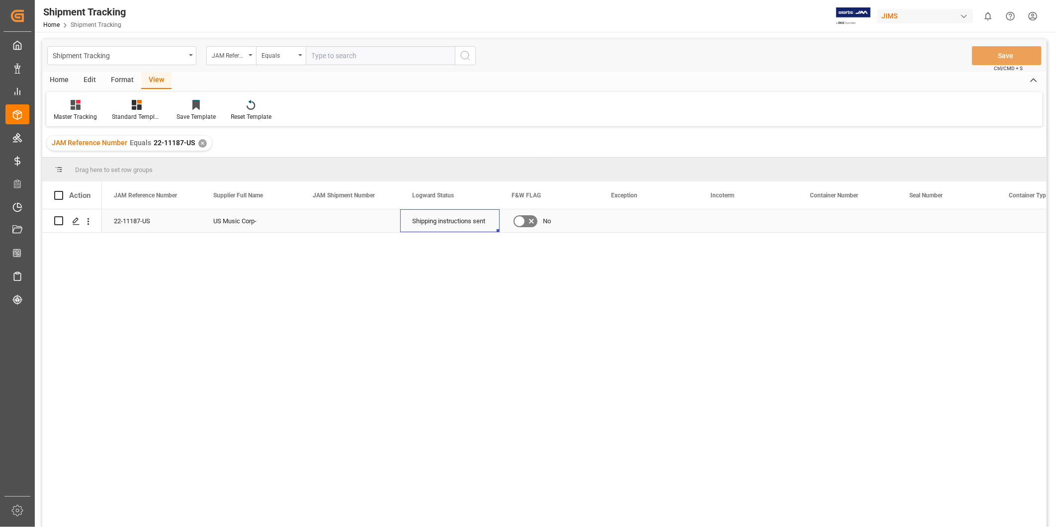
click at [436, 229] on div "Shipping instructions sent" at bounding box center [450, 221] width 76 height 23
click at [638, 227] on div "Press SPACE to select this row." at bounding box center [648, 220] width 99 height 23
click at [678, 229] on icon "open menu" at bounding box center [680, 227] width 12 height 12
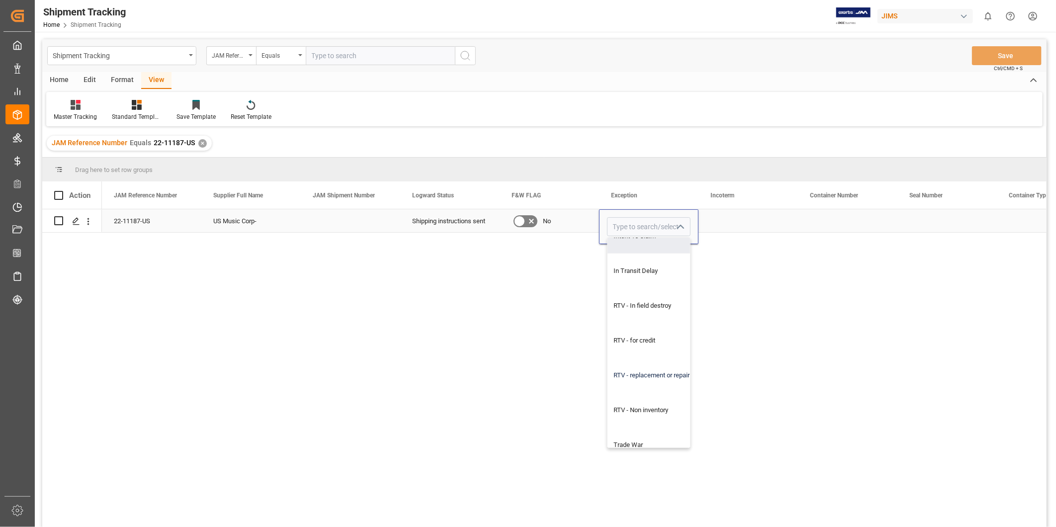
scroll to position [768, 0]
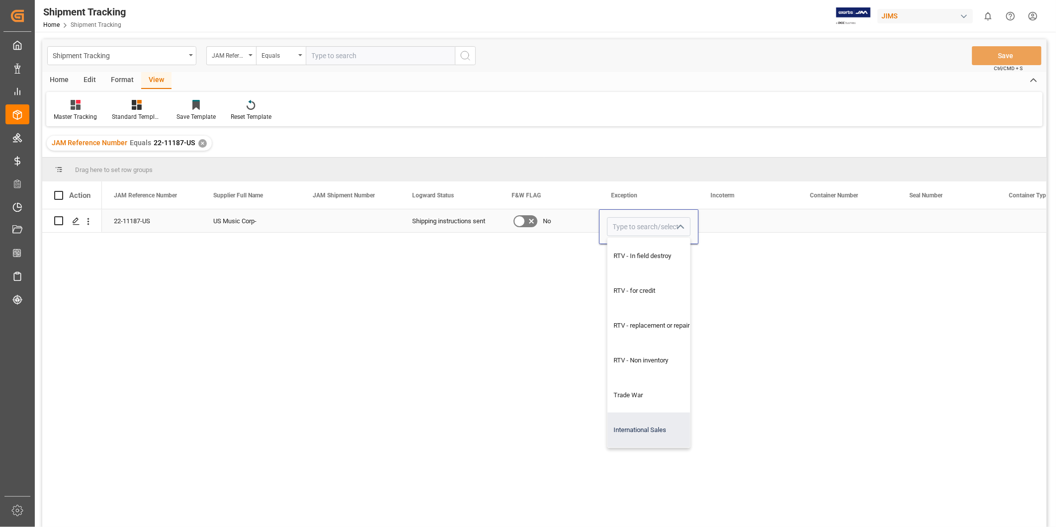
click at [651, 422] on div "International Sales" at bounding box center [655, 430] width 95 height 35
type input "International Sales"
click at [756, 227] on div "Press SPACE to select this row." at bounding box center [748, 220] width 99 height 23
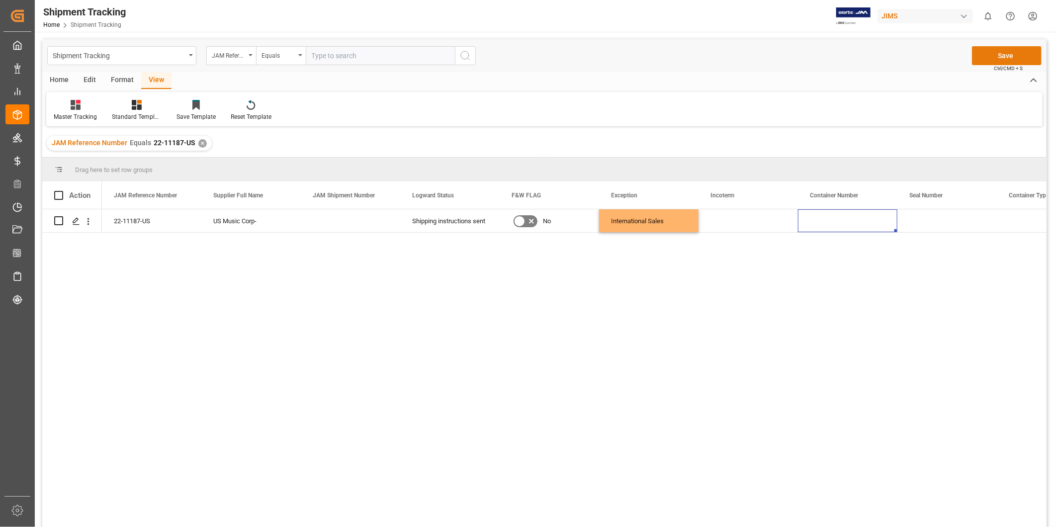
click at [1003, 54] on button "Save" at bounding box center [1007, 55] width 70 height 19
click at [888, 212] on div "Press SPACE to select this row." at bounding box center [847, 220] width 99 height 23
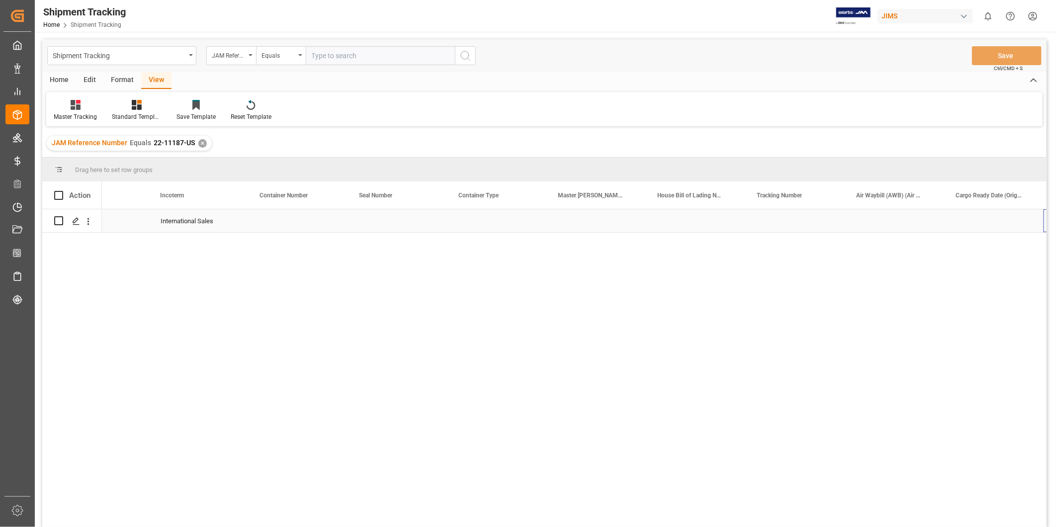
scroll to position [0, 550]
click at [822, 219] on div "Press SPACE to select this row." at bounding box center [794, 220] width 99 height 23
click at [817, 221] on div "Press SPACE to select this row." at bounding box center [794, 220] width 99 height 23
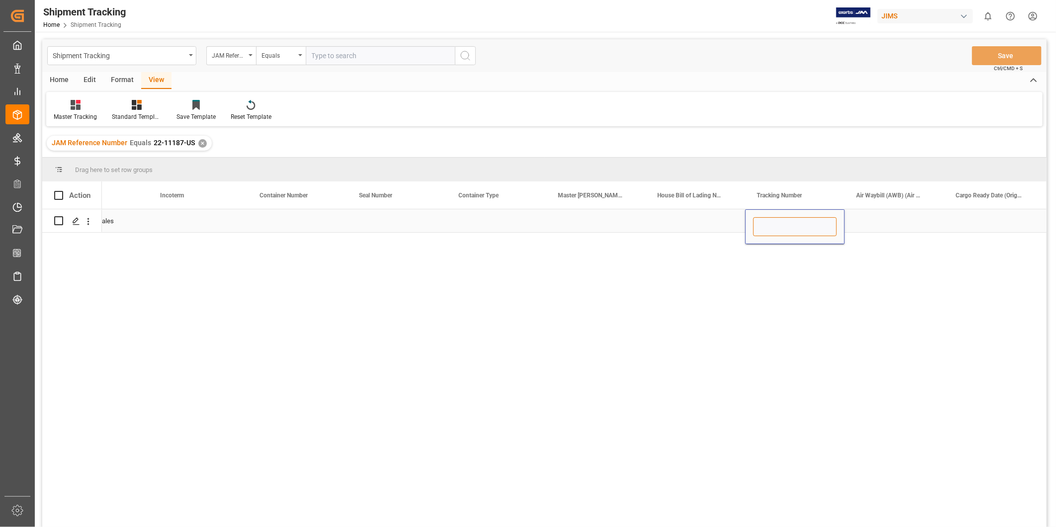
click at [803, 227] on input "Press SPACE to select this row." at bounding box center [795, 226] width 84 height 19
paste input "884960318586"
type input "884960318586"
click at [868, 221] on div "Press SPACE to select this row." at bounding box center [894, 220] width 99 height 23
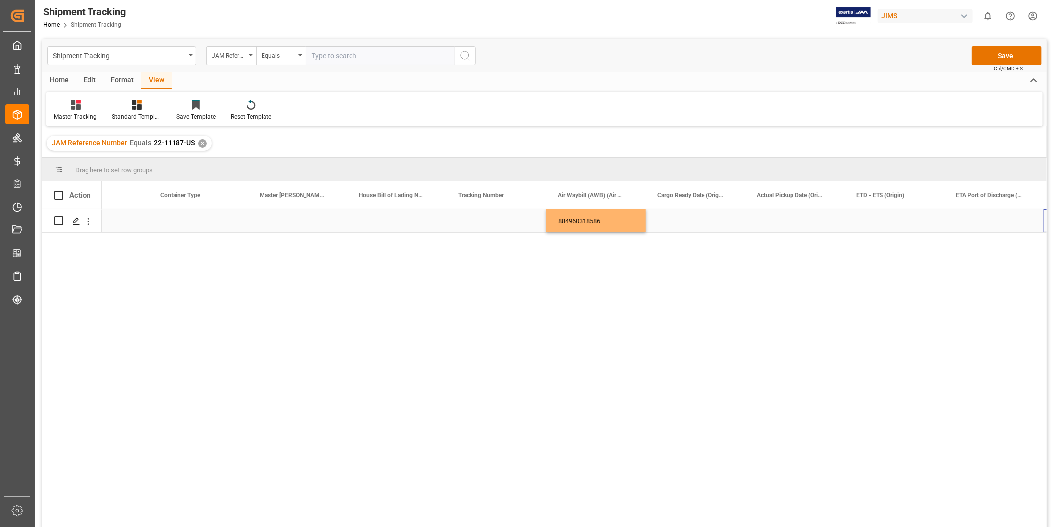
scroll to position [0, 848]
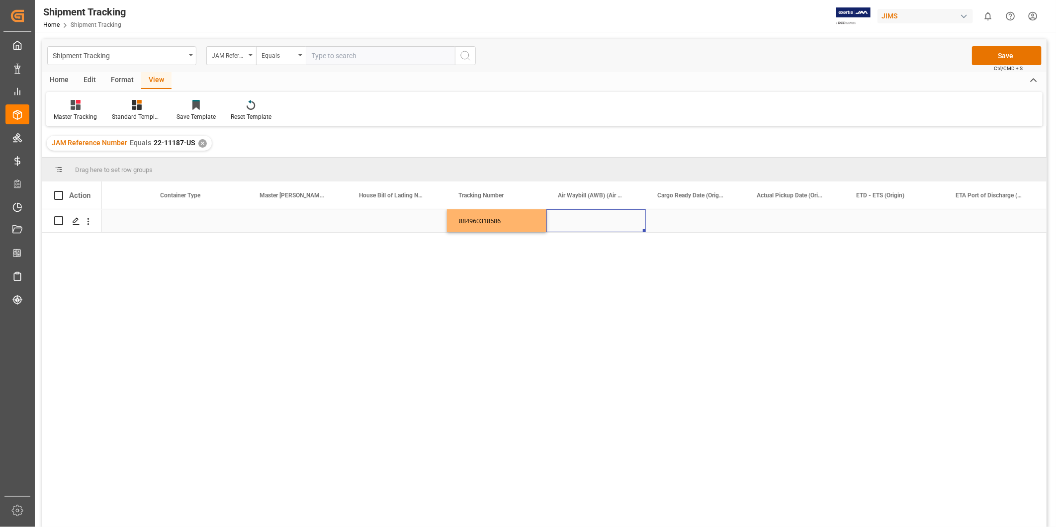
click at [628, 222] on div "Press SPACE to select this row." at bounding box center [596, 220] width 99 height 23
click at [630, 225] on input "Press SPACE to select this row." at bounding box center [596, 226] width 84 height 19
click at [671, 215] on div "Press SPACE to select this row." at bounding box center [695, 220] width 99 height 23
click at [621, 219] on div "Press SPACE to select this row." at bounding box center [596, 220] width 99 height 23
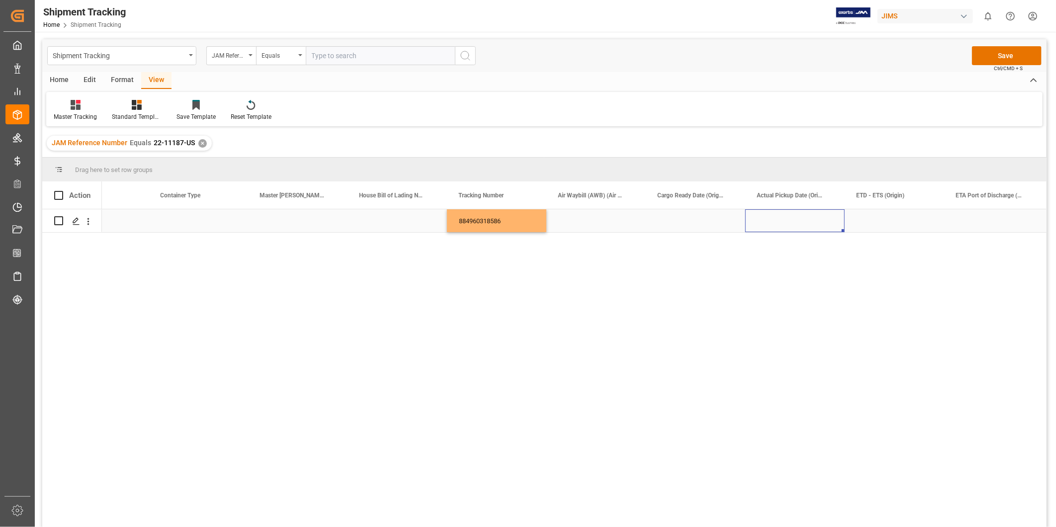
click at [775, 215] on div "Press SPACE to select this row." at bounding box center [794, 220] width 99 height 23
click at [728, 216] on div "Press SPACE to select this row." at bounding box center [695, 220] width 99 height 23
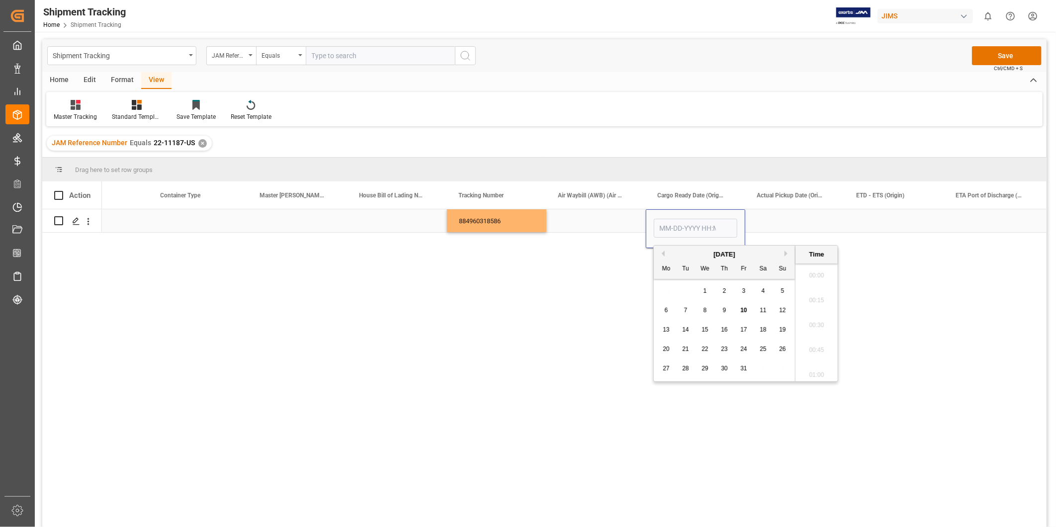
scroll to position [799, 0]
click at [744, 312] on span "10" at bounding box center [743, 310] width 6 height 7
type input "[DATE] 00:00"
click at [779, 219] on div "Press SPACE to select this row." at bounding box center [794, 220] width 99 height 23
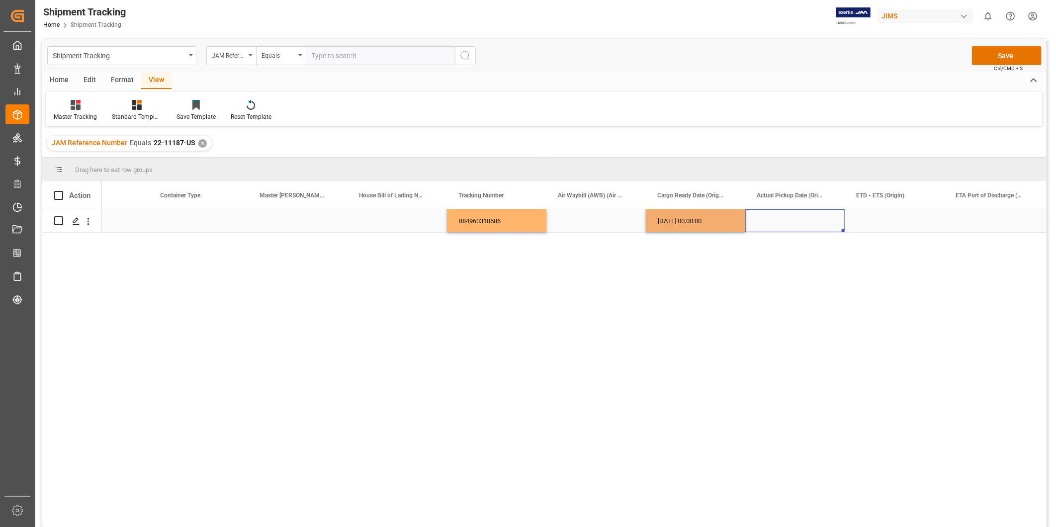
click at [720, 225] on div "[DATE] 00:00:00" at bounding box center [695, 220] width 99 height 23
click at [771, 222] on div "Press SPACE to select this row." at bounding box center [794, 220] width 99 height 23
click at [878, 212] on div "Press SPACE to select this row." at bounding box center [894, 220] width 99 height 23
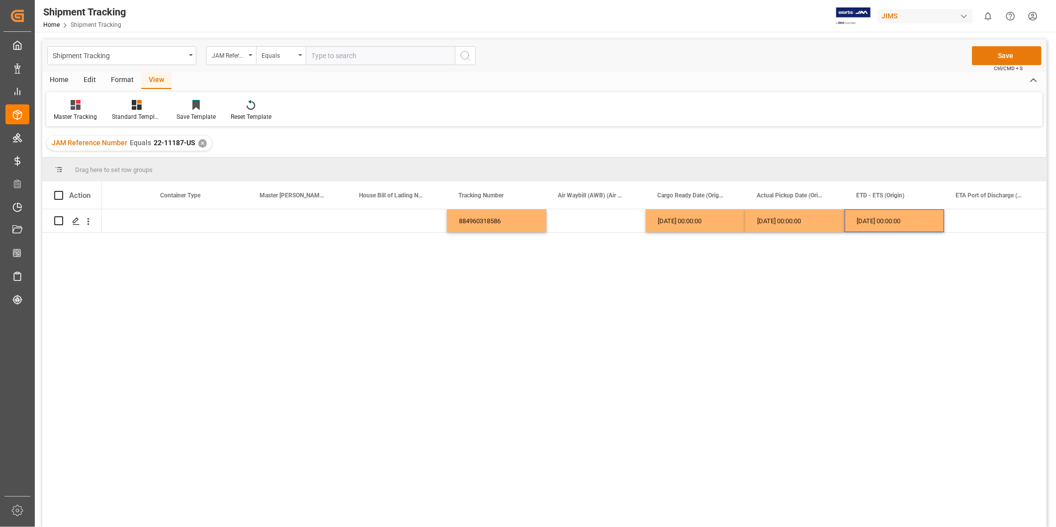
click at [998, 50] on button "Save" at bounding box center [1007, 55] width 70 height 19
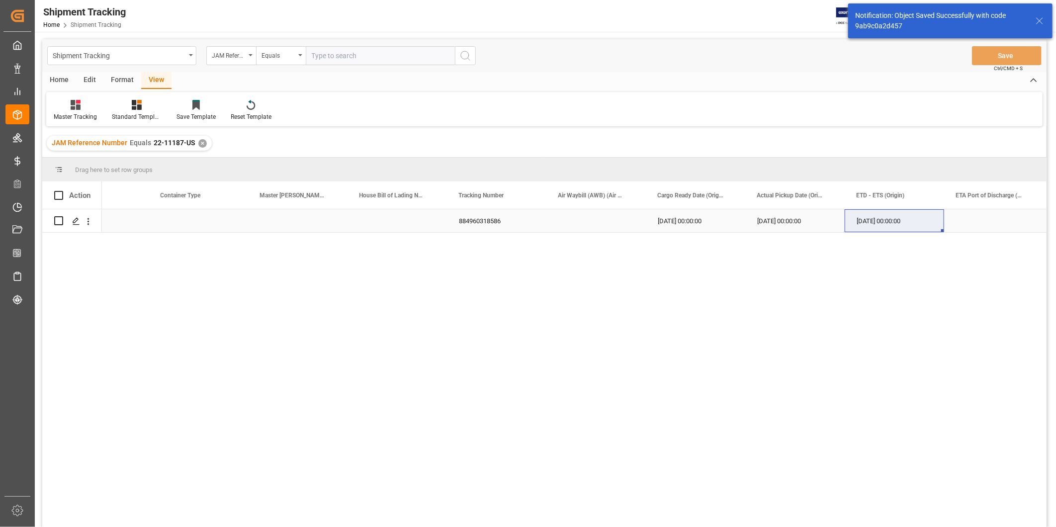
click at [980, 222] on div "Press SPACE to select this row." at bounding box center [993, 220] width 99 height 23
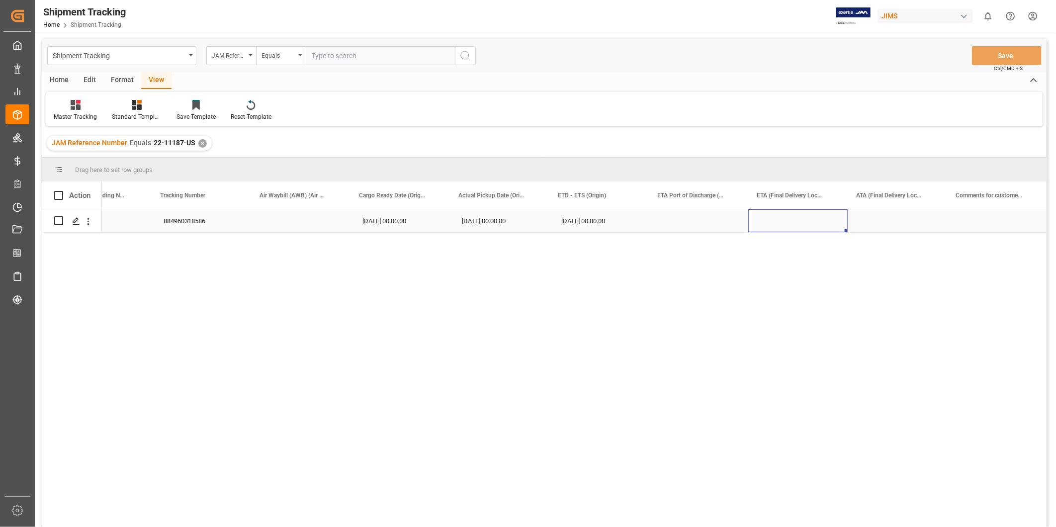
click at [827, 226] on div "Press SPACE to select this row." at bounding box center [797, 220] width 99 height 23
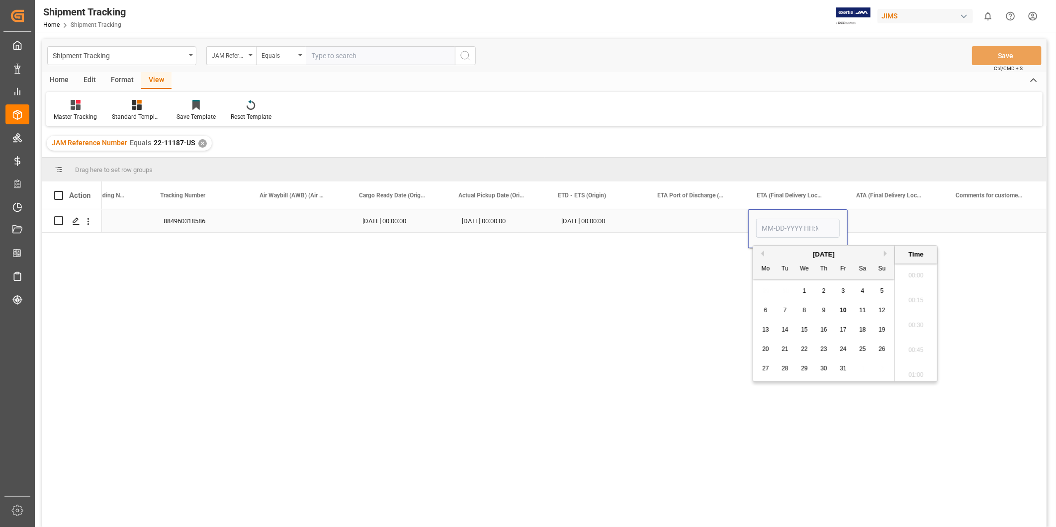
scroll to position [799, 0]
click at [781, 351] on div "21" at bounding box center [785, 350] width 12 height 12
type input "[DATE] 00:00"
click at [867, 225] on div "Press SPACE to select this row." at bounding box center [897, 220] width 99 height 23
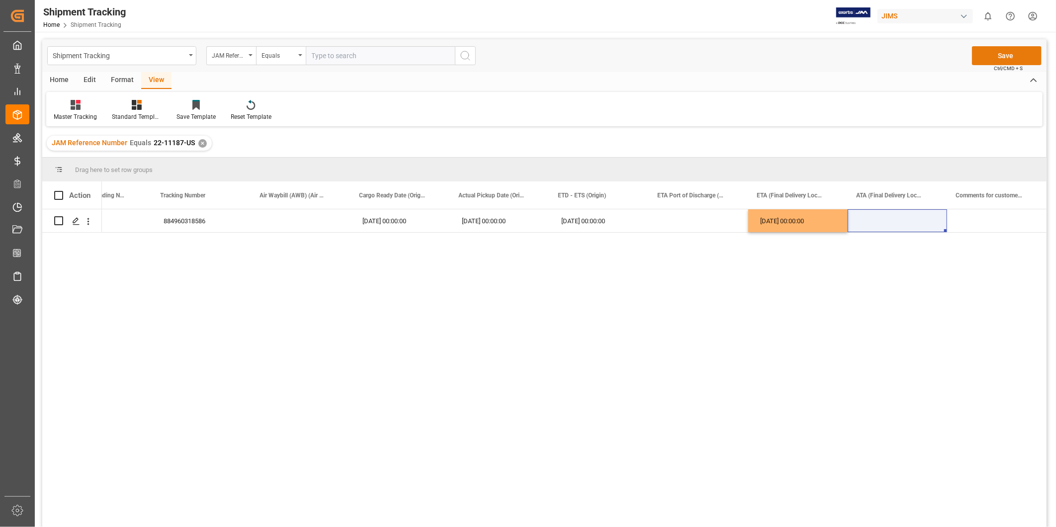
click at [995, 52] on button "Save" at bounding box center [1007, 55] width 70 height 19
